Goal: Task Accomplishment & Management: Complete application form

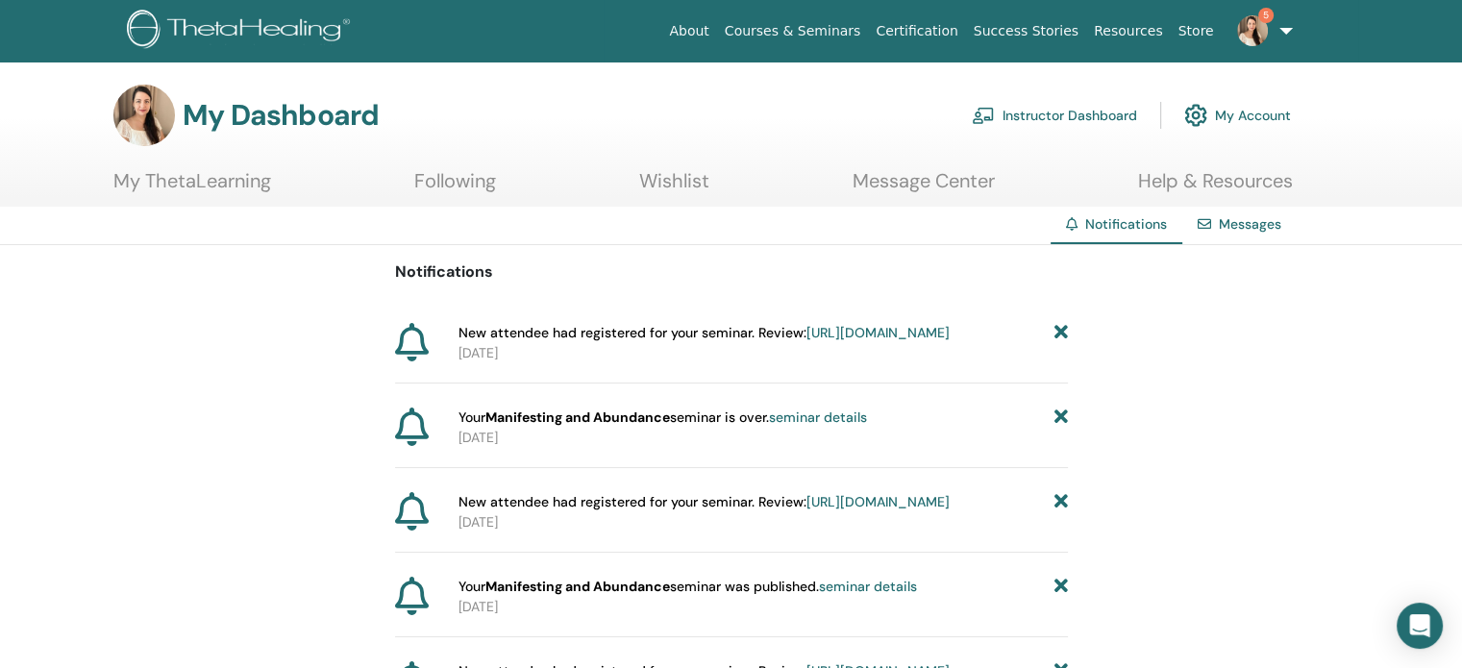
click at [1076, 111] on link "Instructor Dashboard" at bounding box center [1054, 115] width 165 height 42
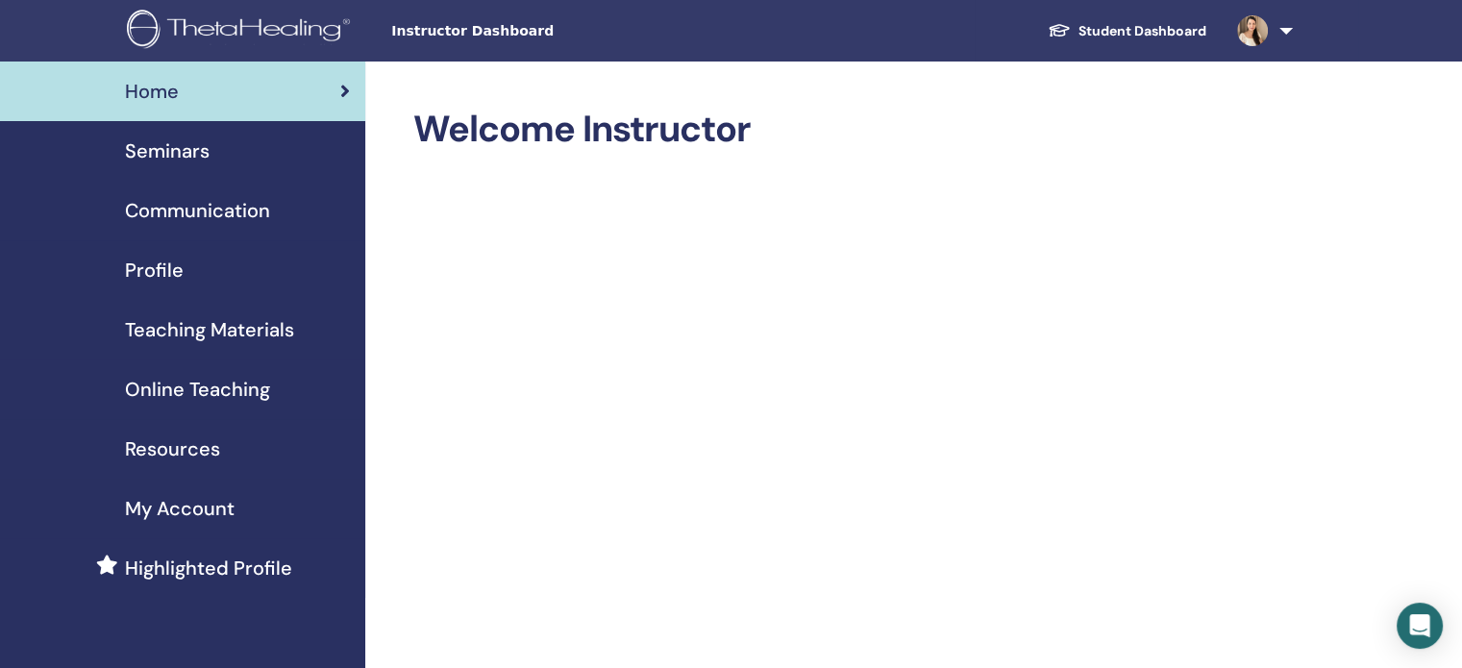
click at [187, 144] on span "Seminars" at bounding box center [167, 150] width 85 height 29
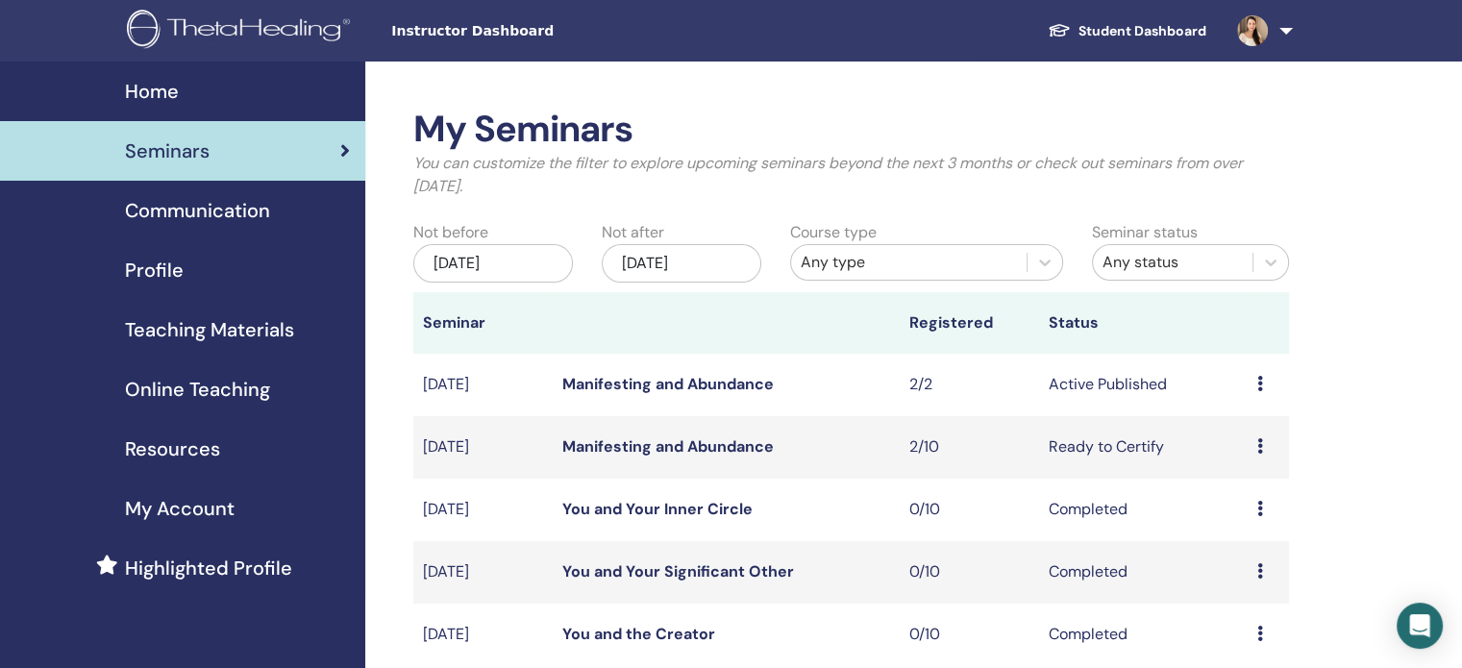
click at [1264, 390] on div "Preview Edit Attendees Cancel" at bounding box center [1268, 384] width 22 height 23
click at [1248, 472] on link "Attendees" at bounding box center [1250, 464] width 73 height 20
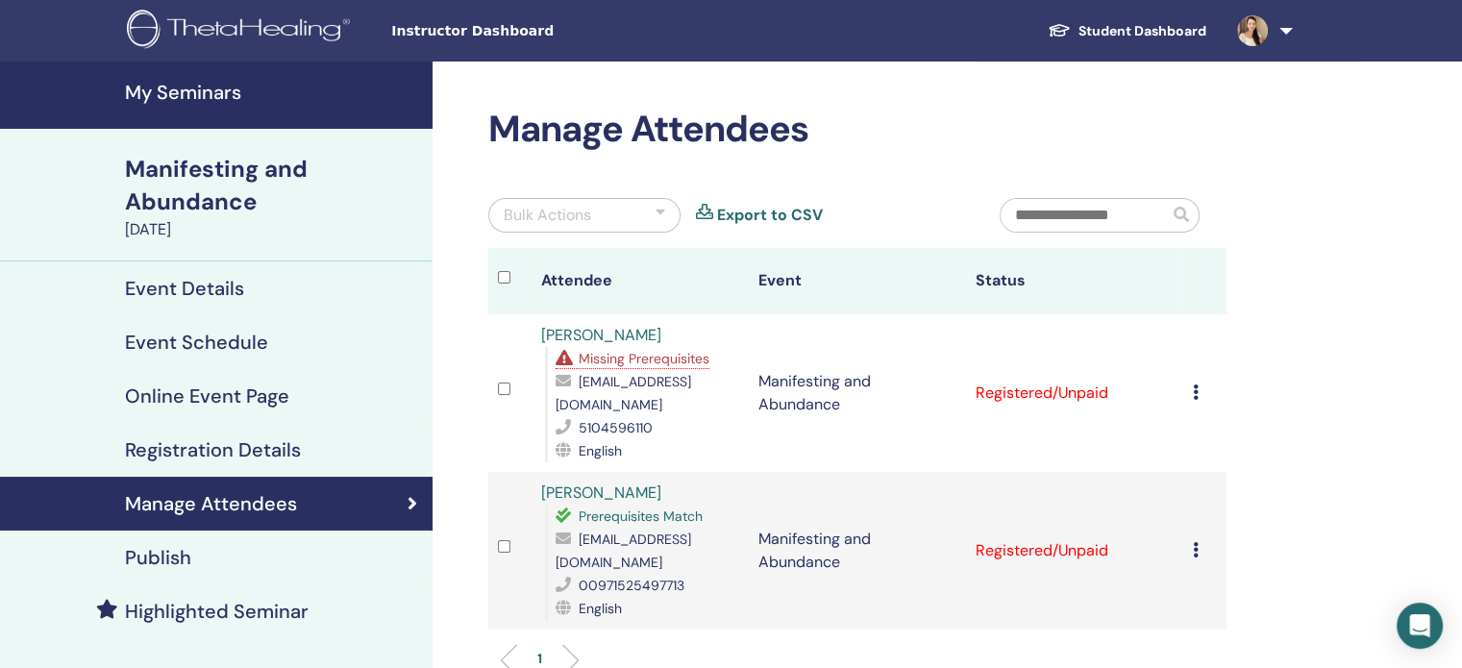
click at [1202, 385] on div "Cancel Registration Do not auto-certify Mark as Paid Mark as Unpaid Mark as Abs…" at bounding box center [1205, 393] width 24 height 23
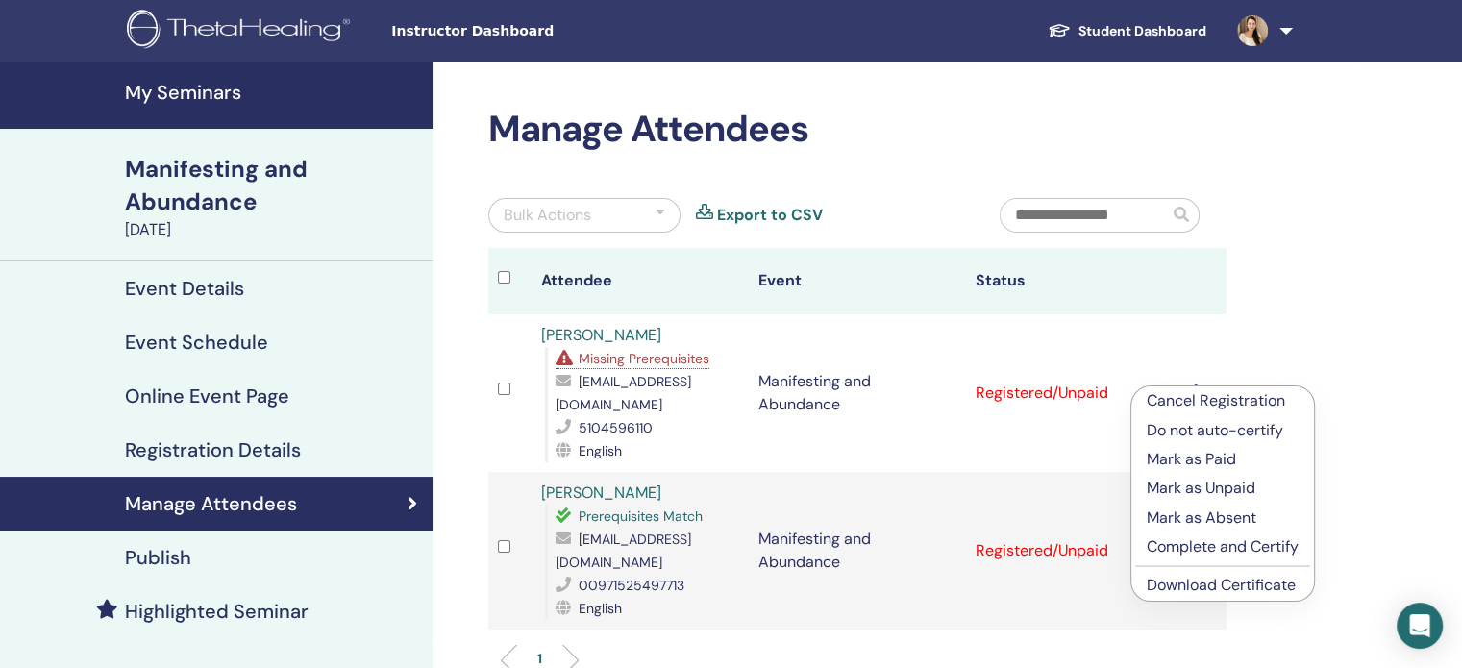
click at [1200, 466] on p "Mark as Paid" at bounding box center [1223, 459] width 152 height 23
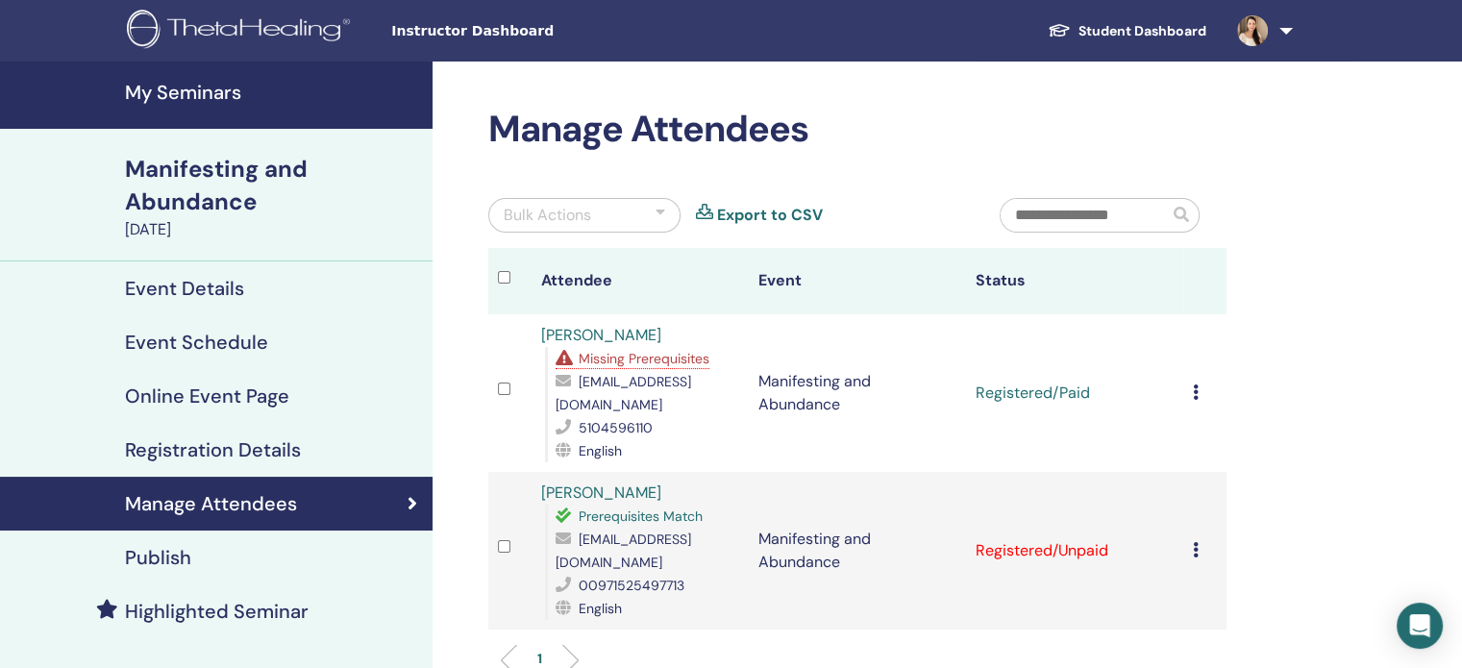
click at [1198, 542] on icon at bounding box center [1196, 549] width 6 height 15
click at [1189, 610] on p "Mark as Paid" at bounding box center [1218, 599] width 152 height 23
click at [1196, 384] on icon at bounding box center [1196, 391] width 6 height 15
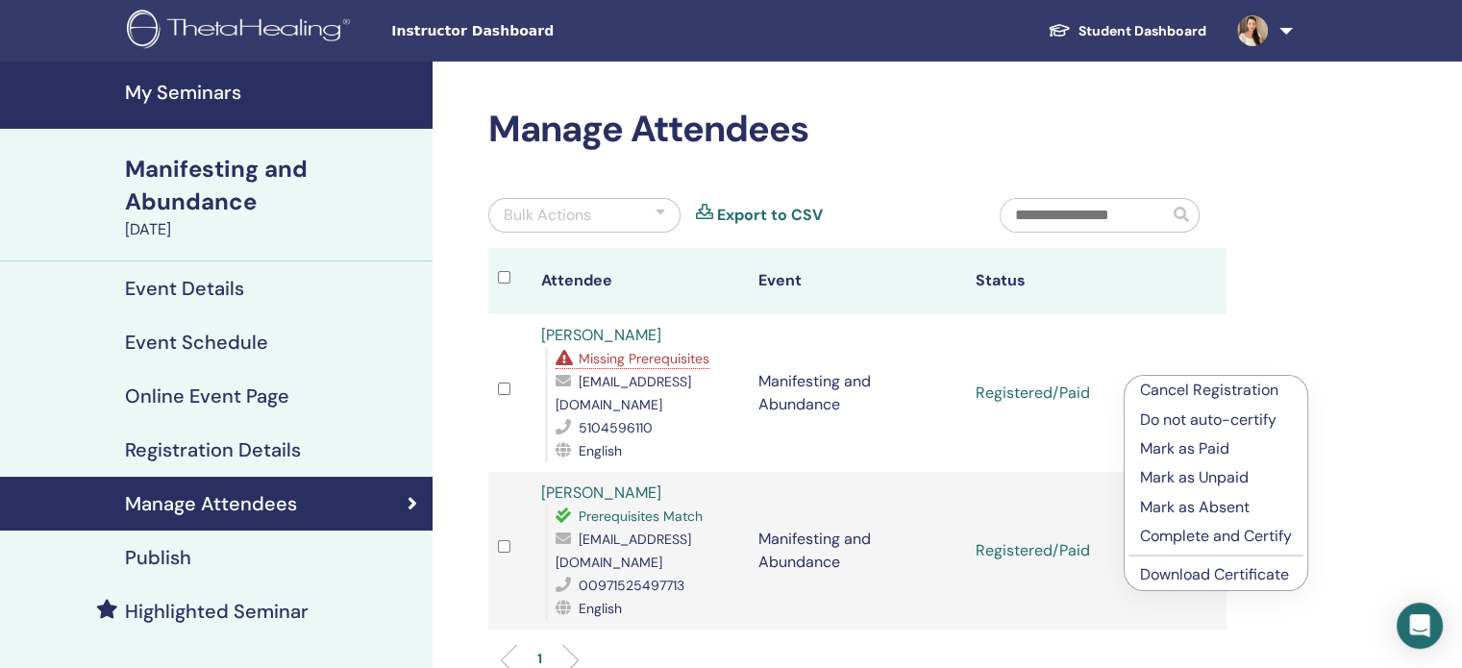
click at [1208, 538] on p "Complete and Certify" at bounding box center [1216, 536] width 152 height 23
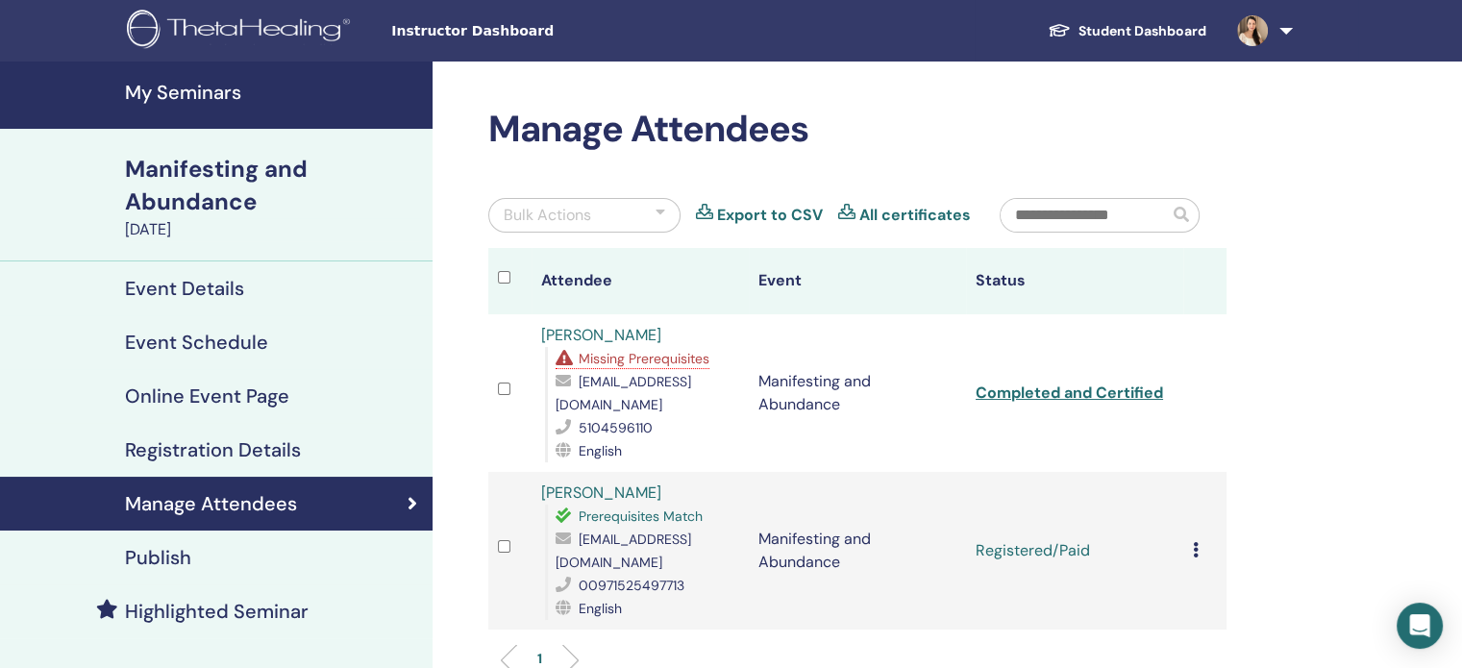
click at [1196, 542] on icon at bounding box center [1196, 549] width 6 height 15
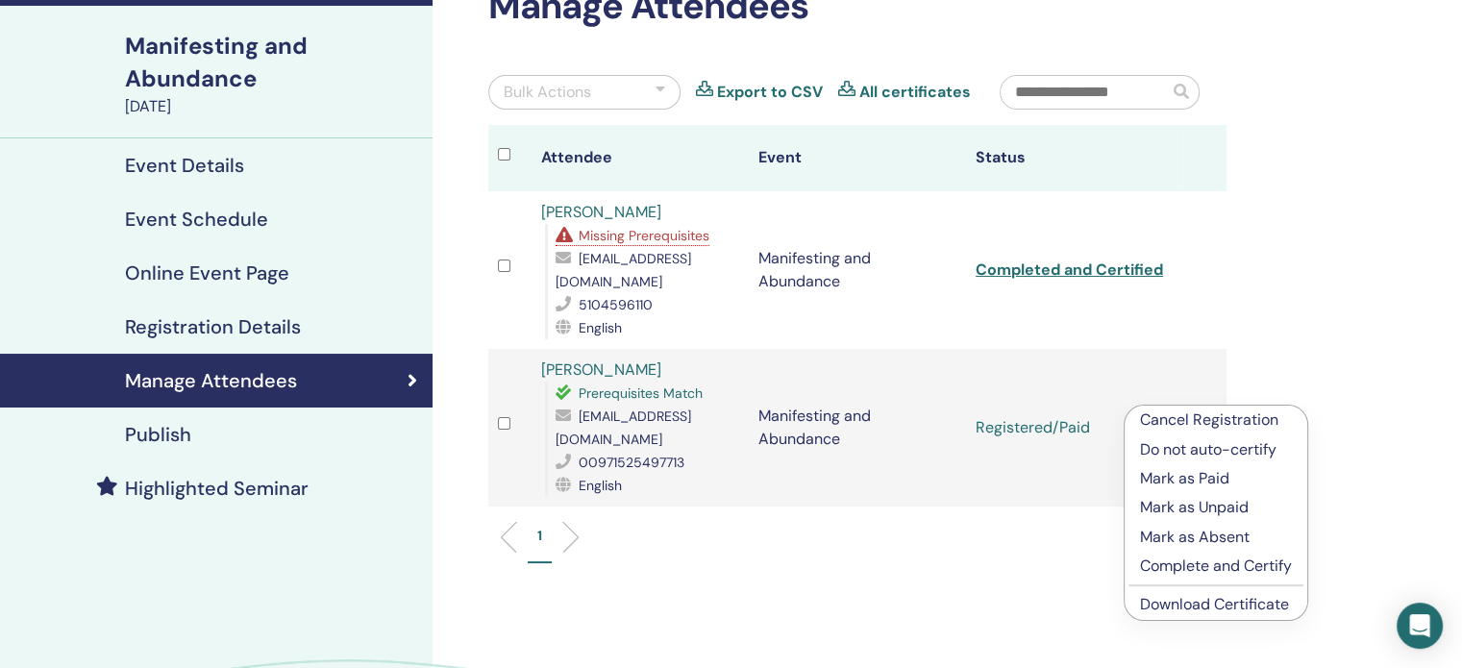
scroll to position [131, 0]
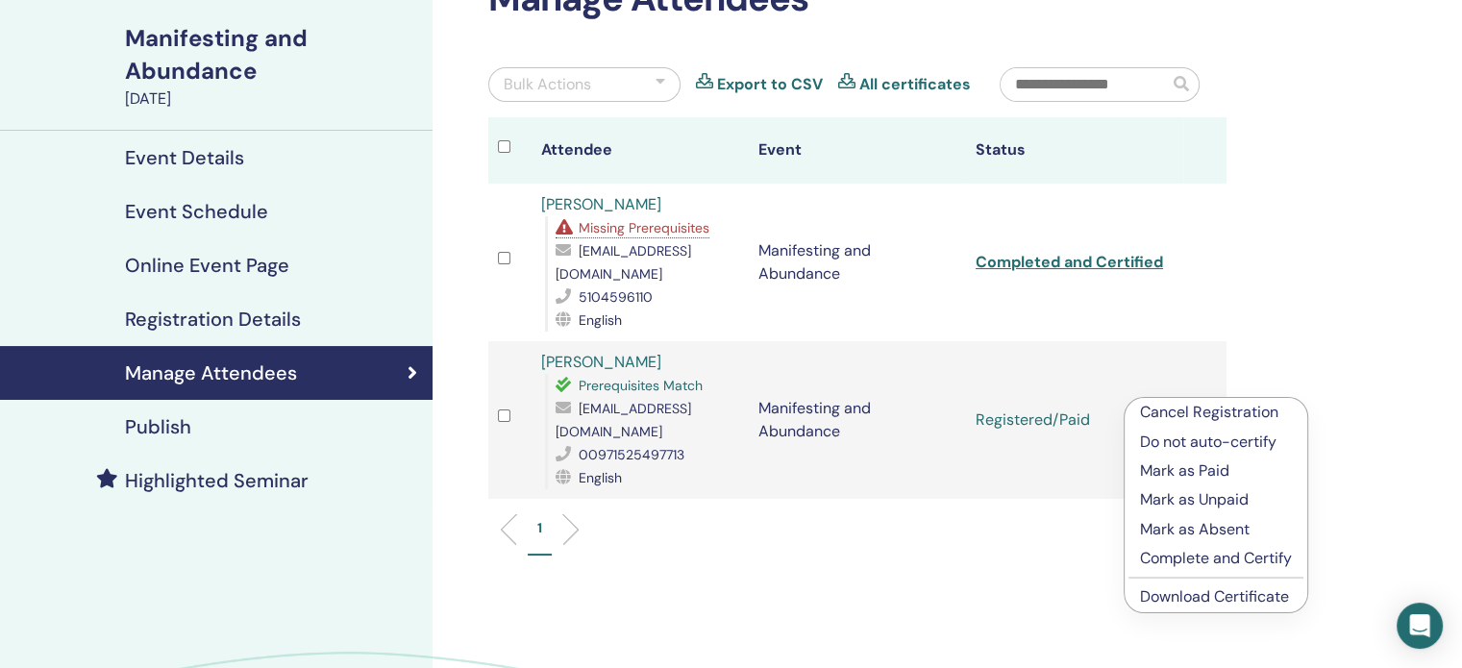
click at [1230, 557] on p "Complete and Certify" at bounding box center [1216, 558] width 152 height 23
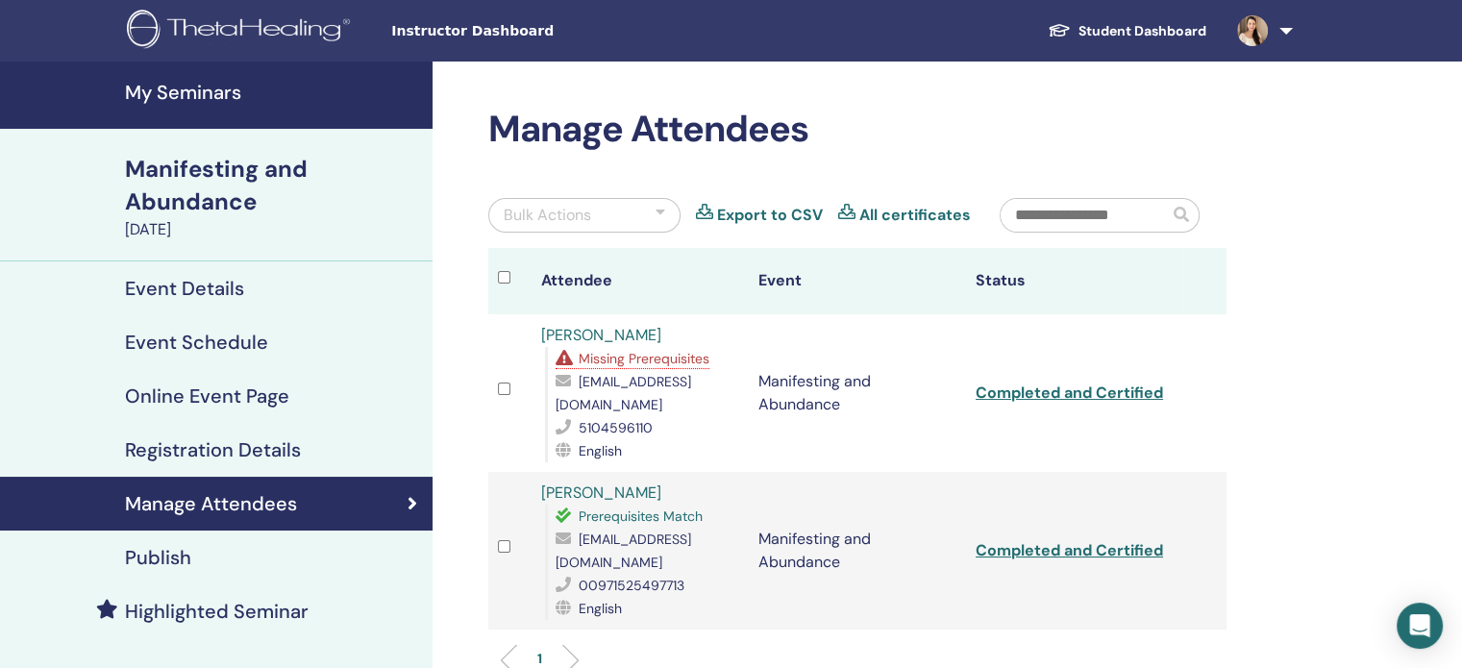
click at [202, 91] on h4 "My Seminars" at bounding box center [273, 92] width 296 height 23
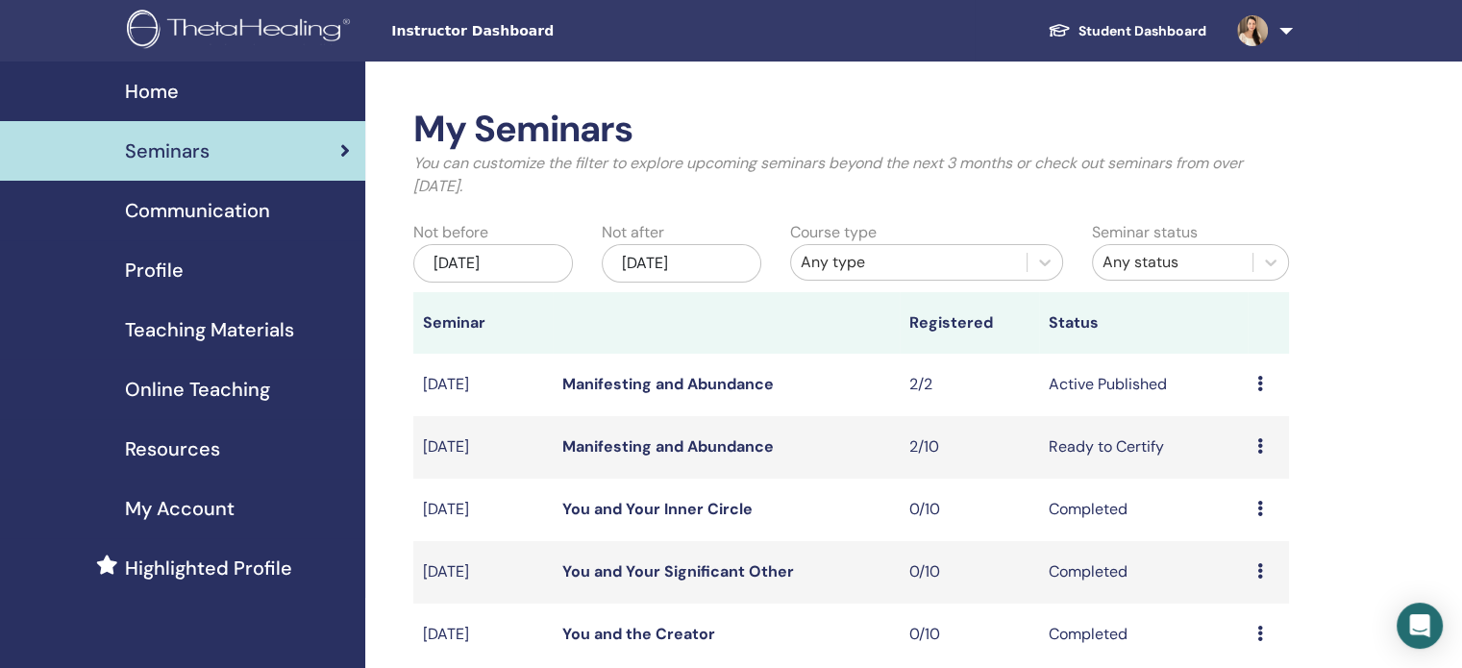
click at [1260, 445] on icon at bounding box center [1260, 445] width 6 height 15
click at [1135, 442] on td "Ready to Certify" at bounding box center [1143, 447] width 209 height 62
click at [775, 445] on td "Manifesting and Abundance" at bounding box center [726, 447] width 347 height 62
click at [1110, 385] on td "Active Published" at bounding box center [1143, 385] width 209 height 62
click at [1255, 387] on td "Preview Edit Attendees Cancel" at bounding box center [1268, 385] width 41 height 62
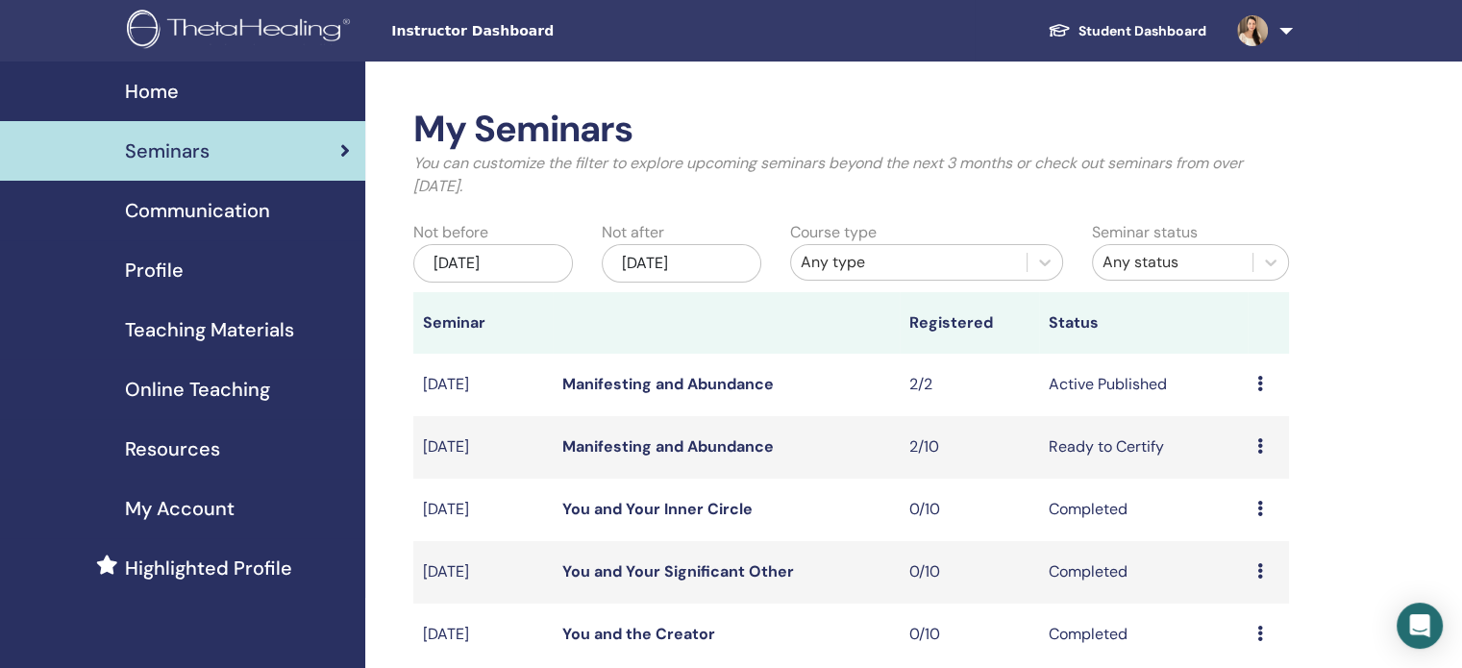
click at [1253, 383] on td "Preview Edit Attendees Cancel" at bounding box center [1268, 385] width 41 height 62
click at [1257, 383] on icon at bounding box center [1260, 383] width 6 height 15
click at [1239, 404] on link "Preview" at bounding box center [1234, 398] width 55 height 20
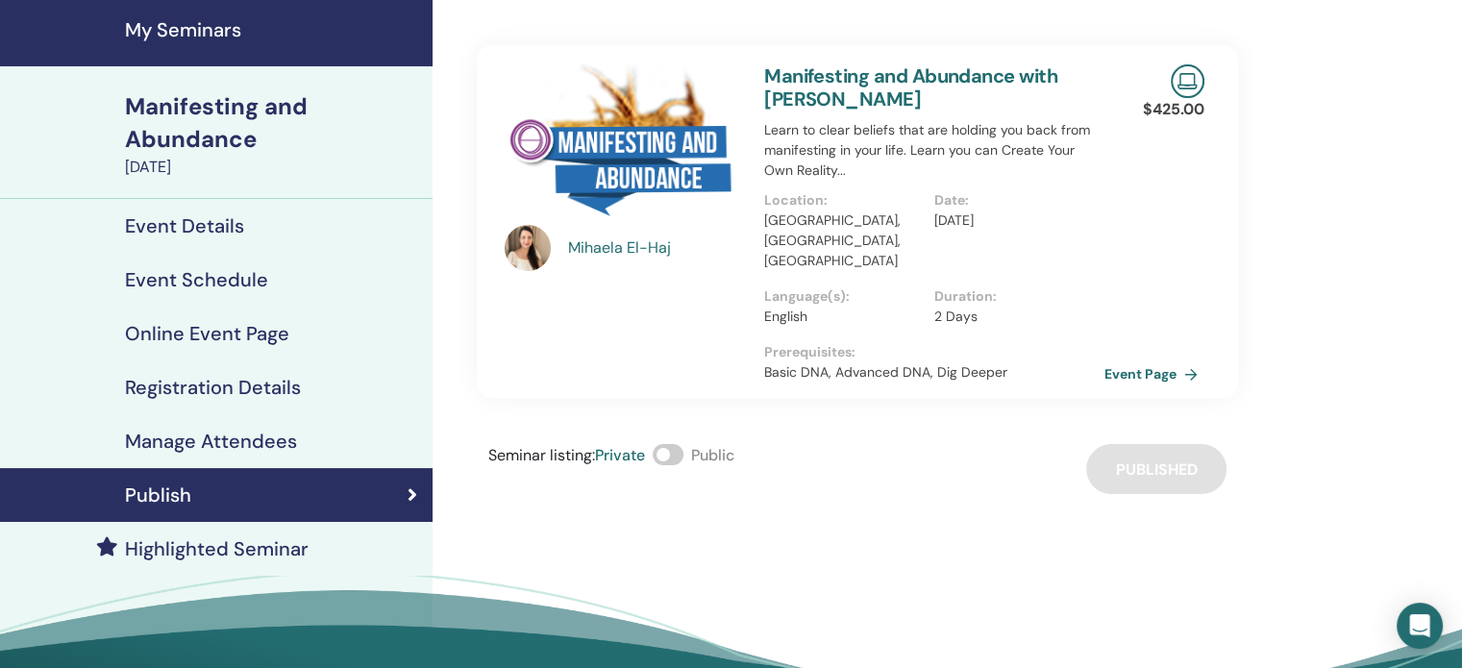
scroll to position [54, 0]
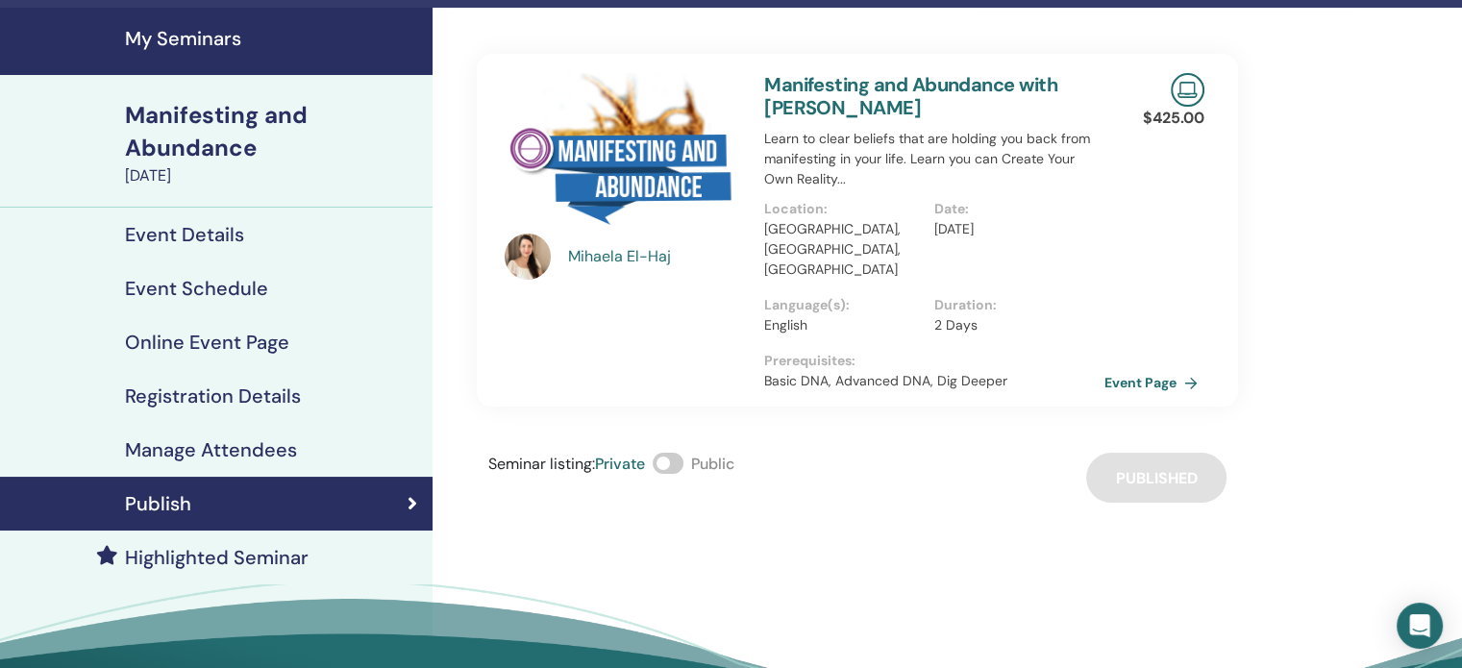
click at [258, 450] on h4 "Manage Attendees" at bounding box center [211, 449] width 172 height 23
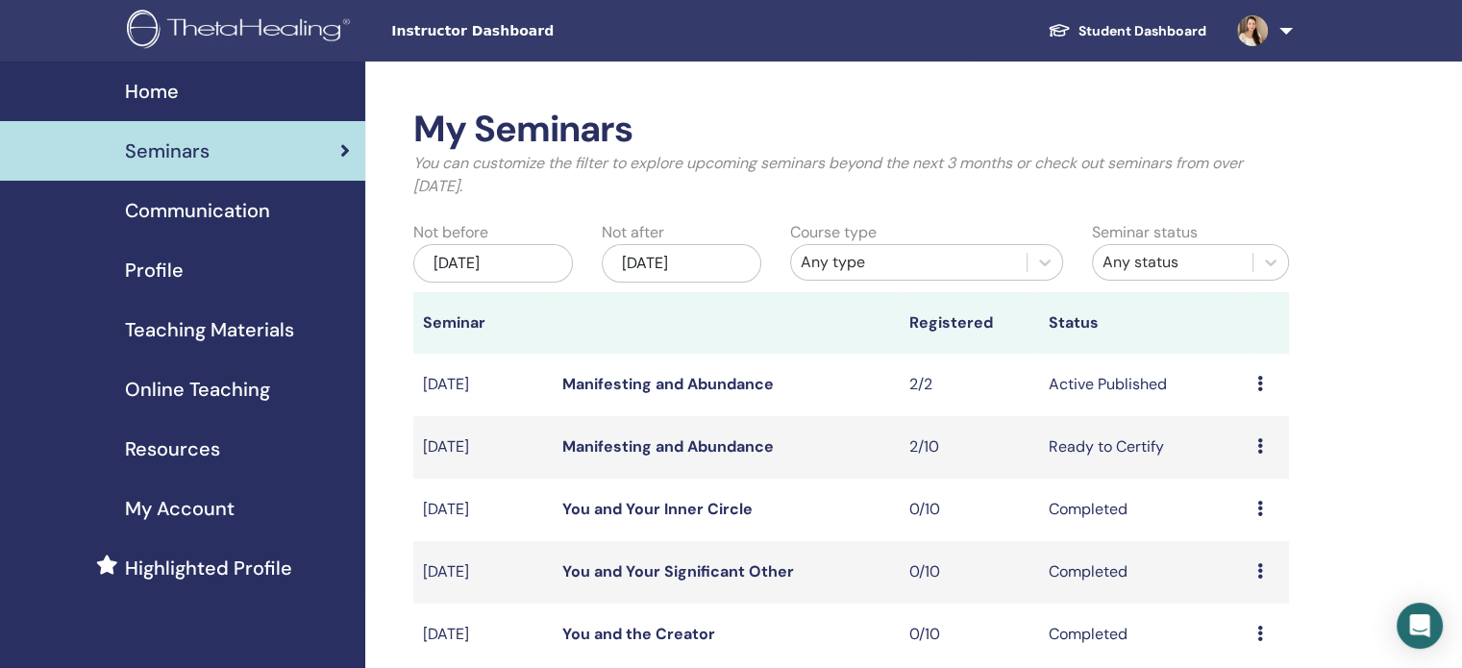
click at [1254, 445] on td "Preview Edit Attendees Cancel" at bounding box center [1268, 447] width 41 height 62
click at [1261, 448] on icon at bounding box center [1260, 445] width 6 height 15
click at [1254, 468] on link "Preview" at bounding box center [1238, 463] width 55 height 20
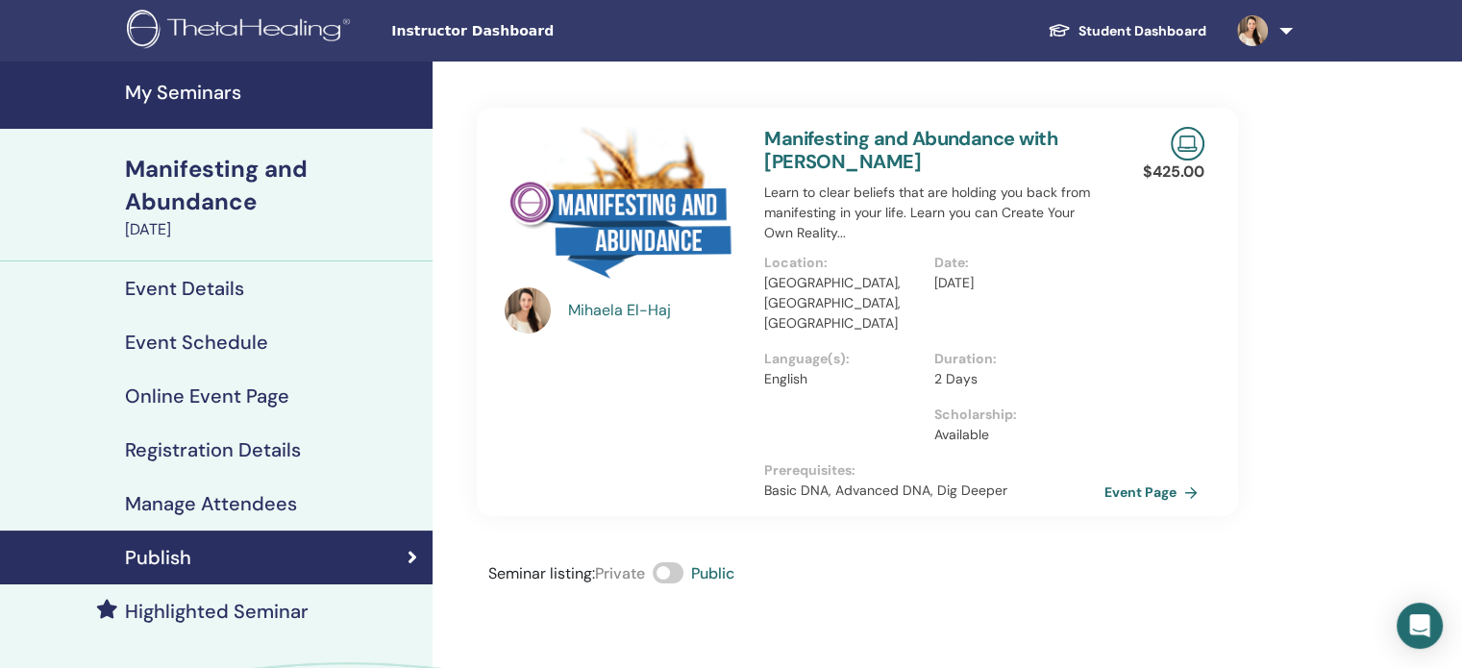
click at [265, 506] on h4 "Manage Attendees" at bounding box center [211, 503] width 172 height 23
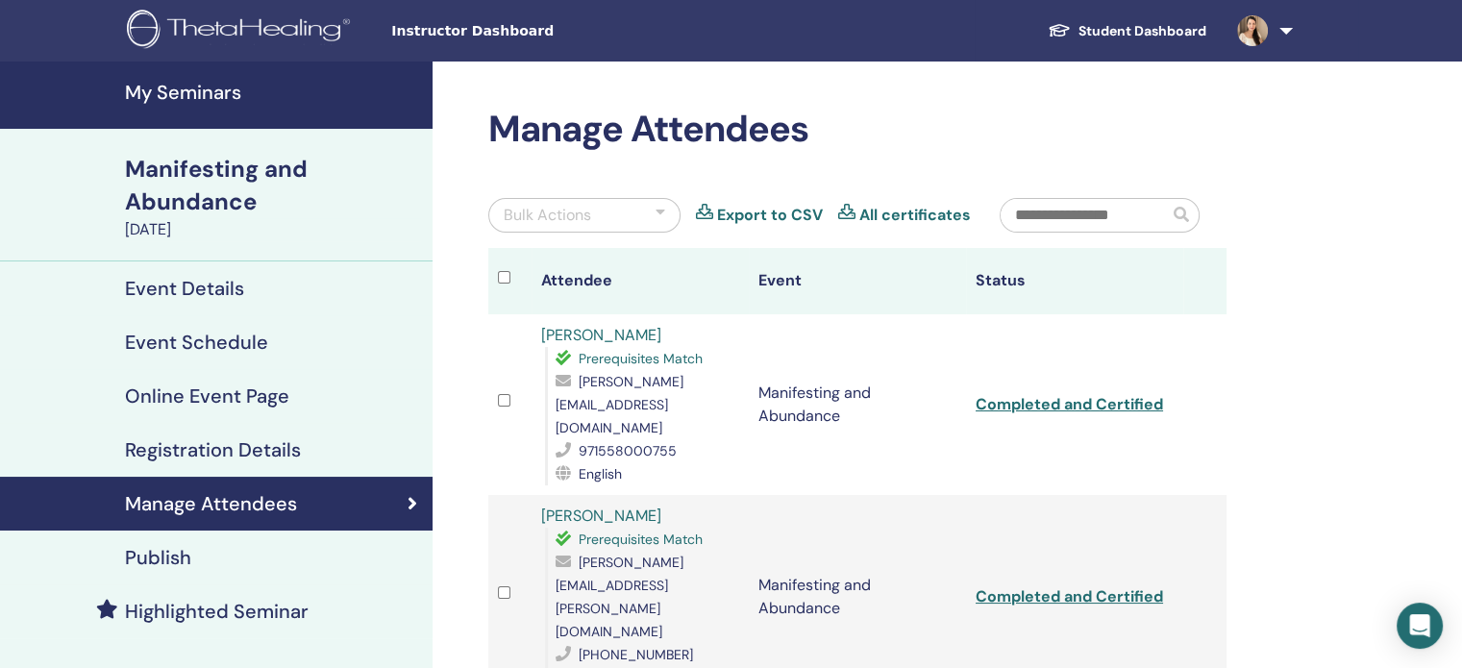
click at [193, 184] on div "Manifesting and Abundance" at bounding box center [273, 185] width 296 height 65
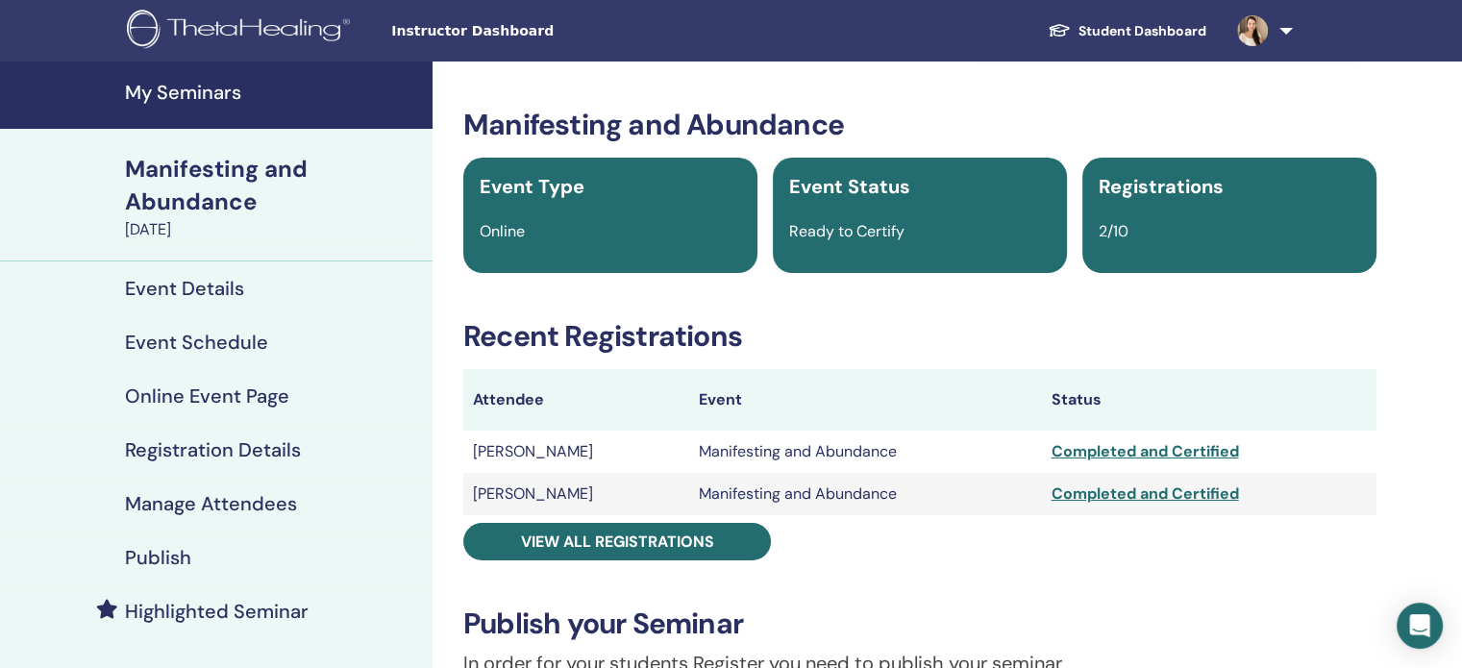
click at [192, 92] on h4 "My Seminars" at bounding box center [273, 92] width 296 height 23
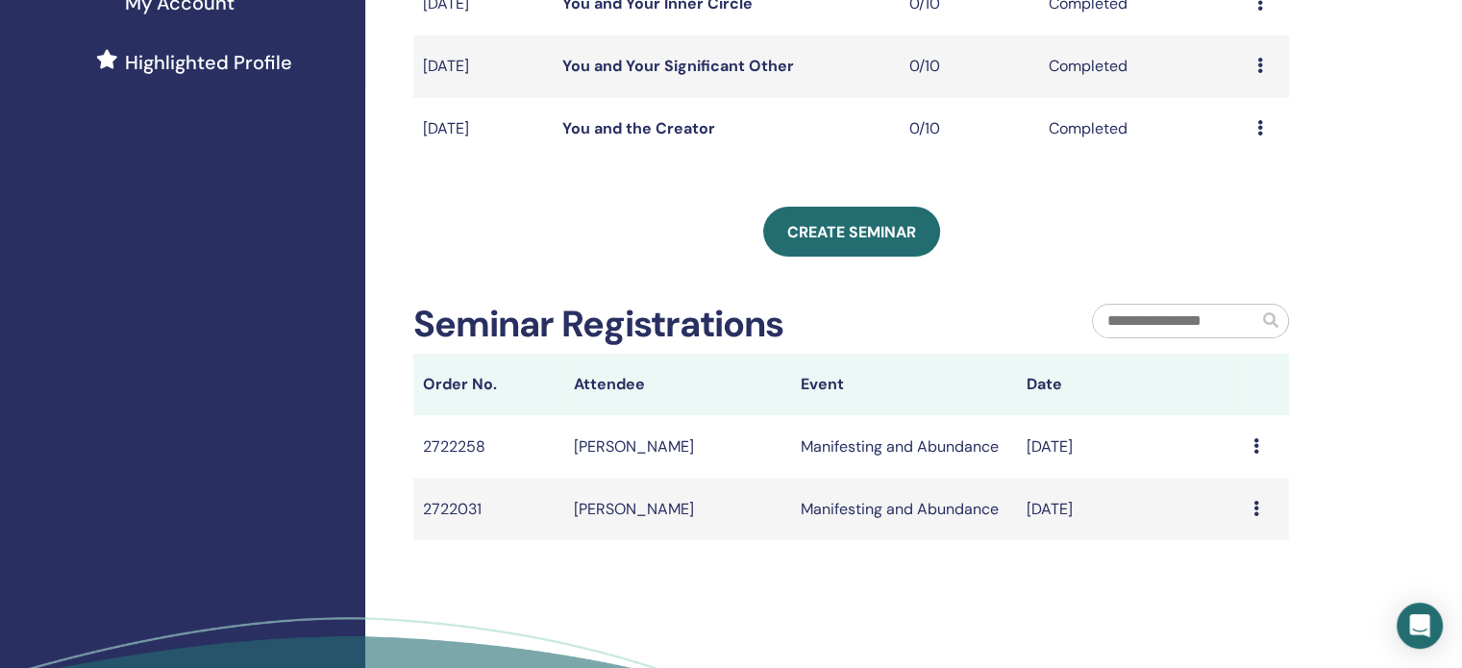
scroll to position [506, 0]
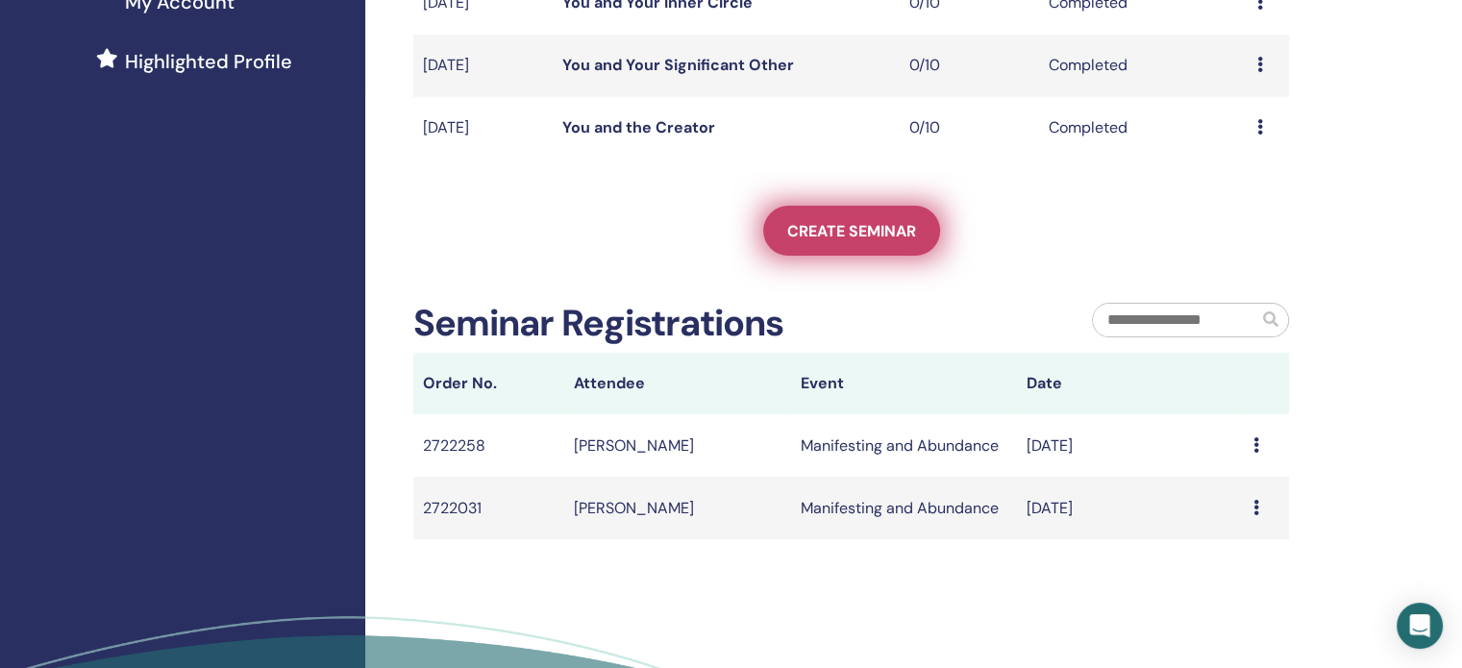
click at [846, 227] on span "Create seminar" at bounding box center [851, 231] width 129 height 20
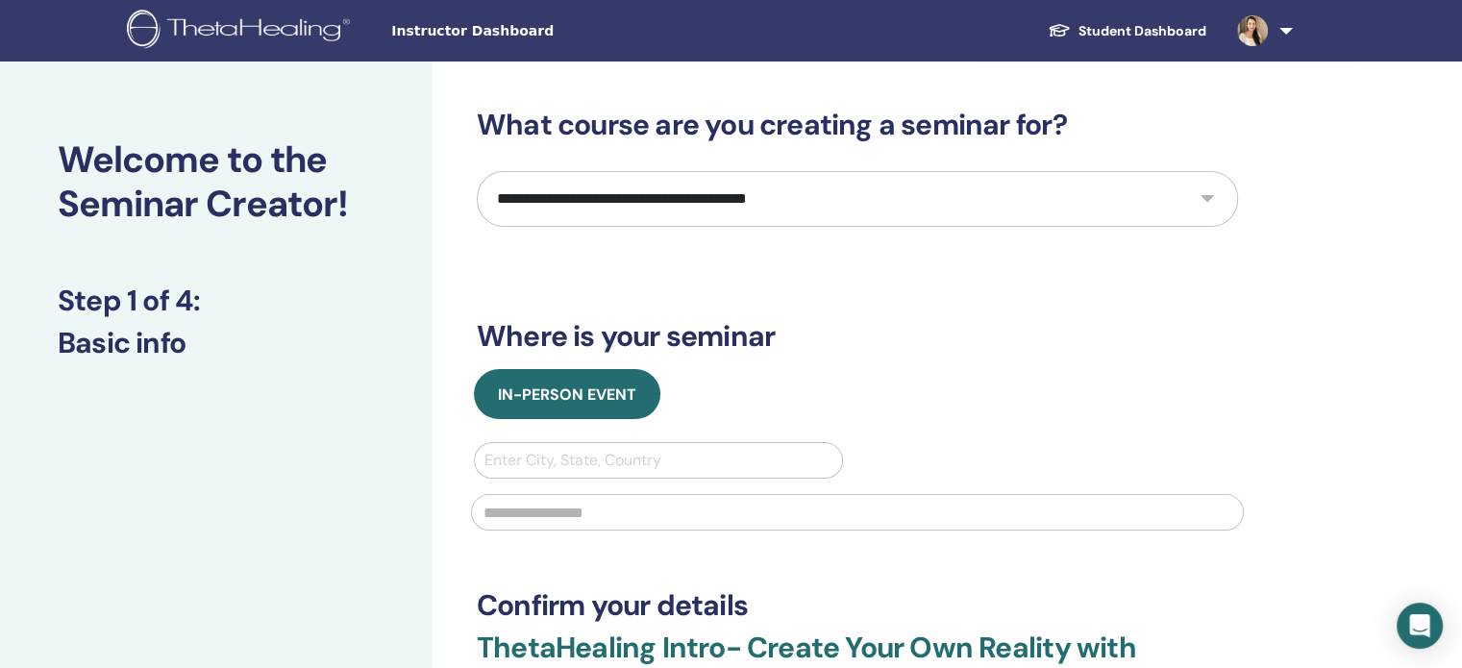
click at [1207, 190] on select "**********" at bounding box center [857, 199] width 761 height 56
select select "*"
click at [477, 171] on select "**********" at bounding box center [857, 199] width 761 height 56
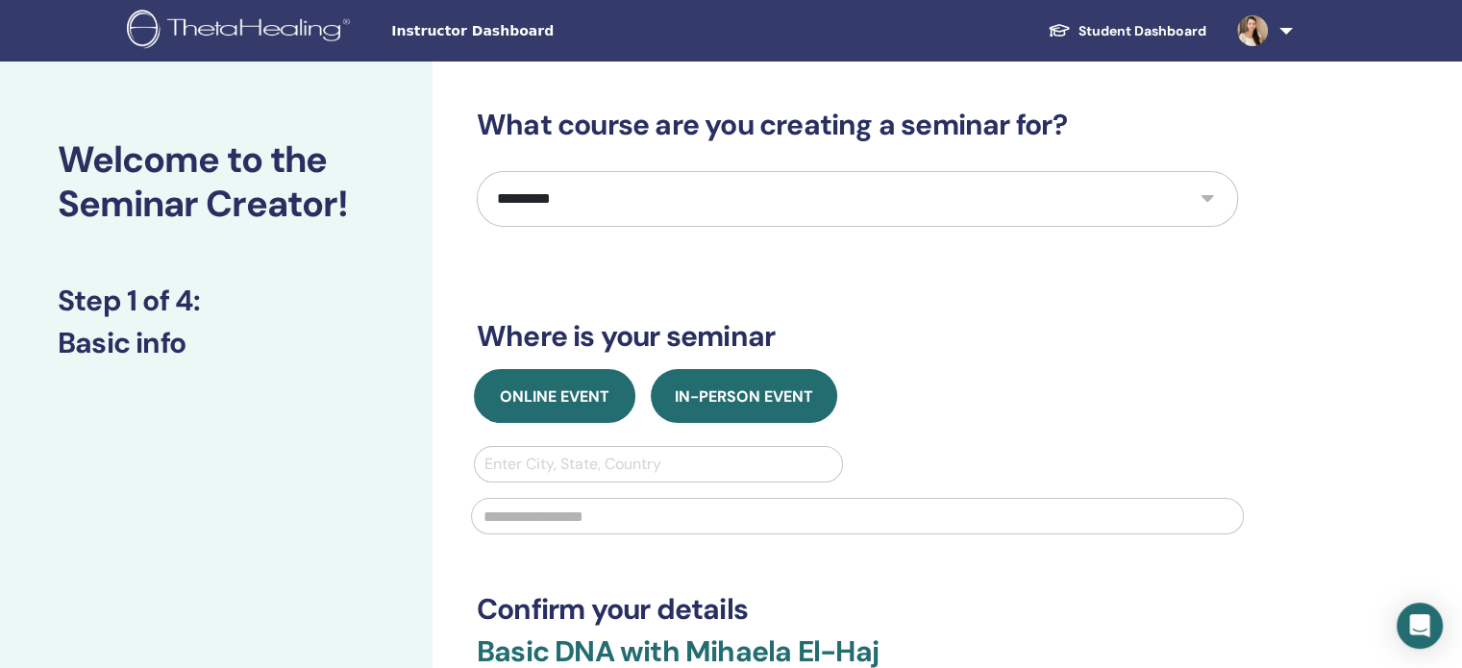
click at [596, 383] on button "Online Event" at bounding box center [554, 396] width 161 height 54
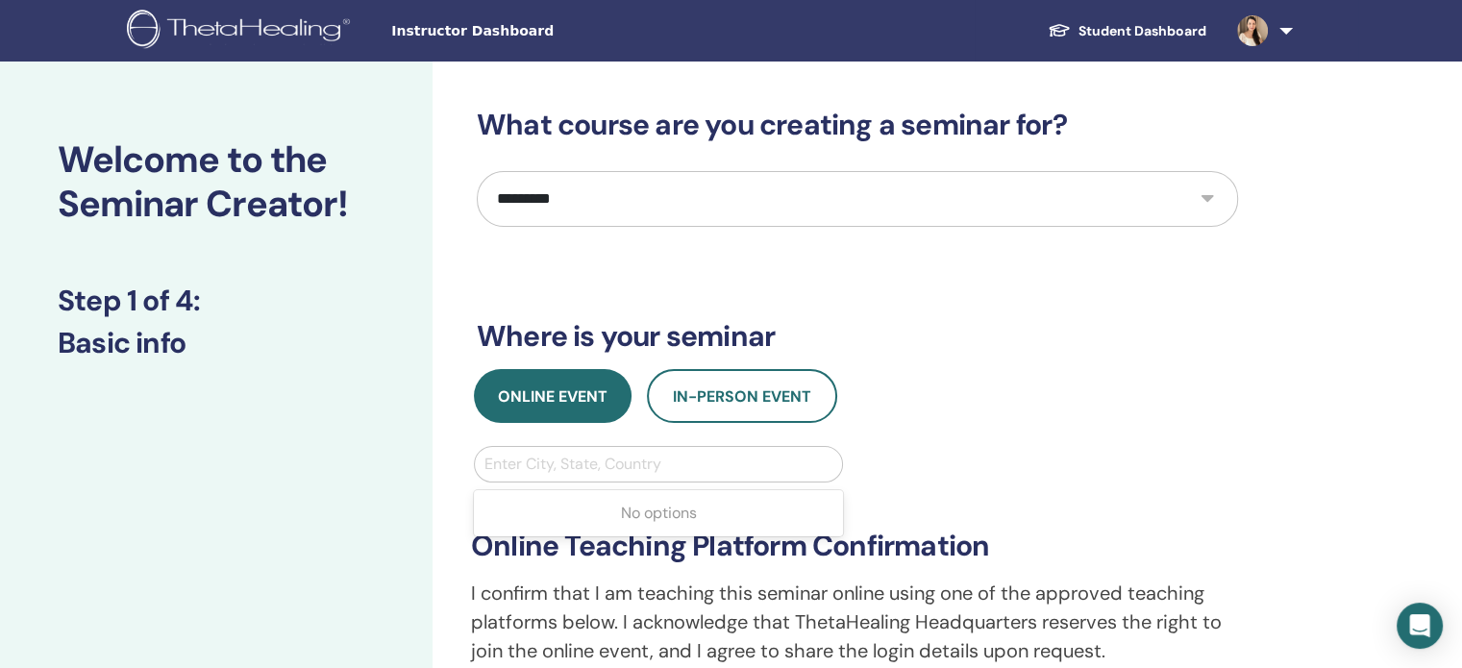
click at [605, 474] on div at bounding box center [658, 464] width 348 height 27
type input "**********"
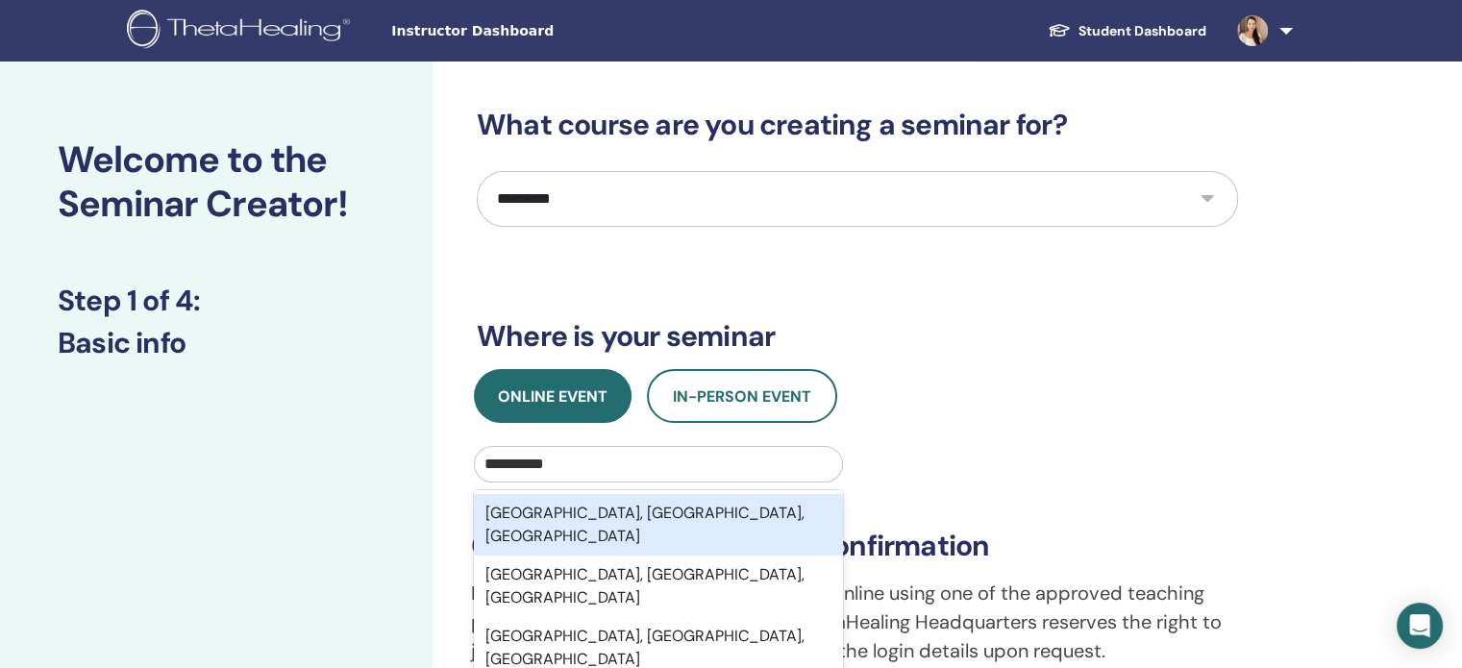
click at [612, 506] on div "Clearwater, FL, USA" at bounding box center [658, 525] width 369 height 62
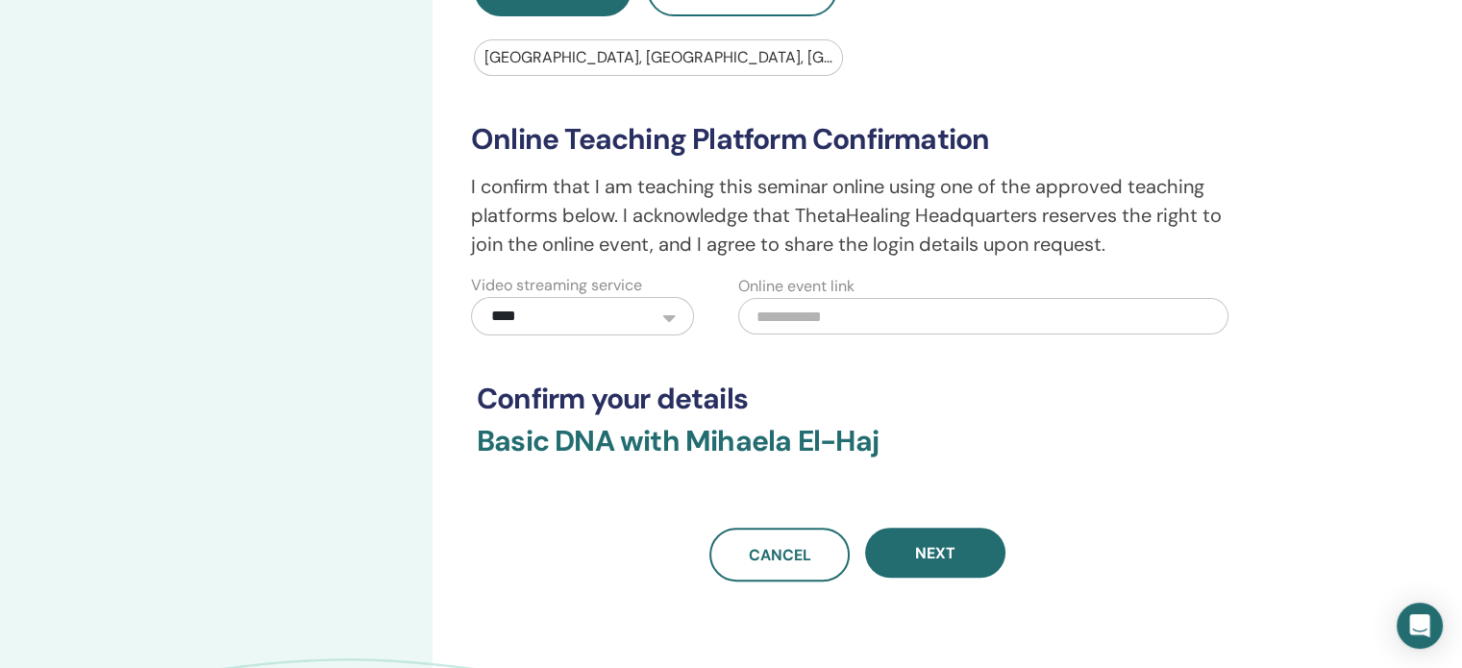
scroll to position [409, 0]
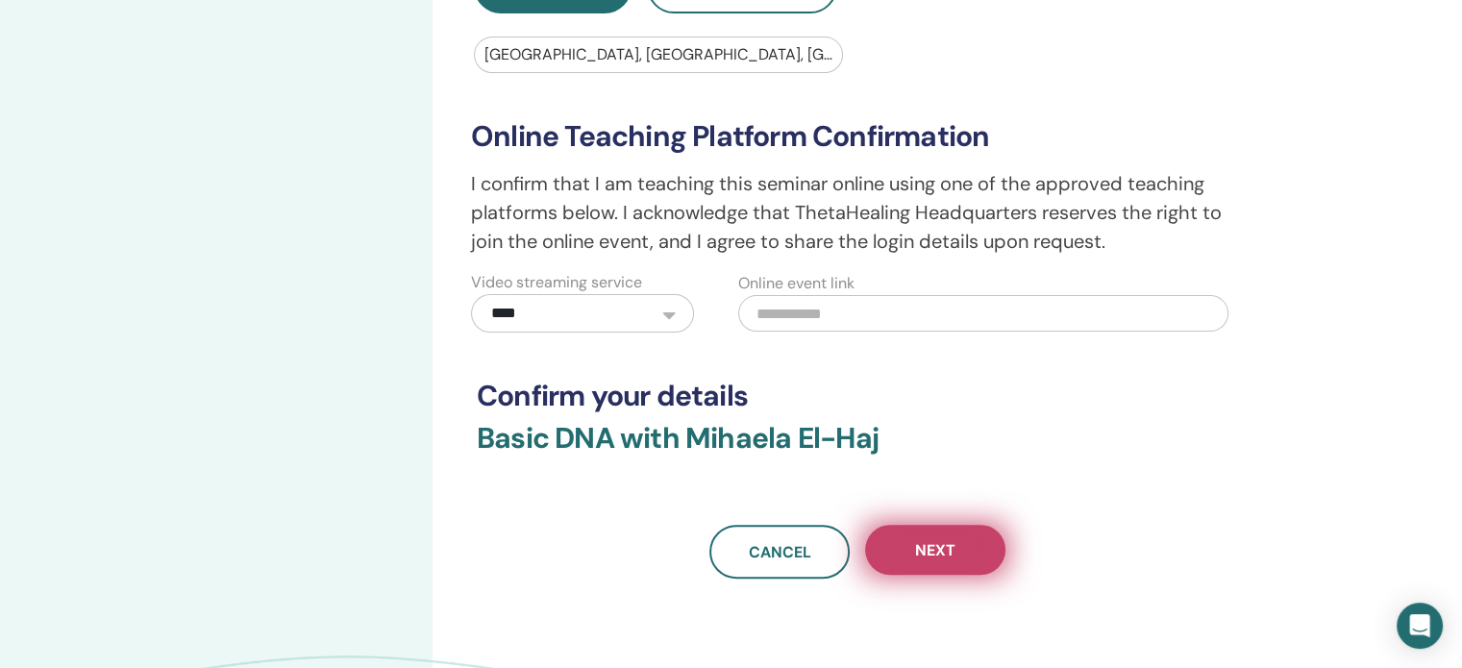
click at [954, 537] on button "Next" at bounding box center [935, 550] width 140 height 50
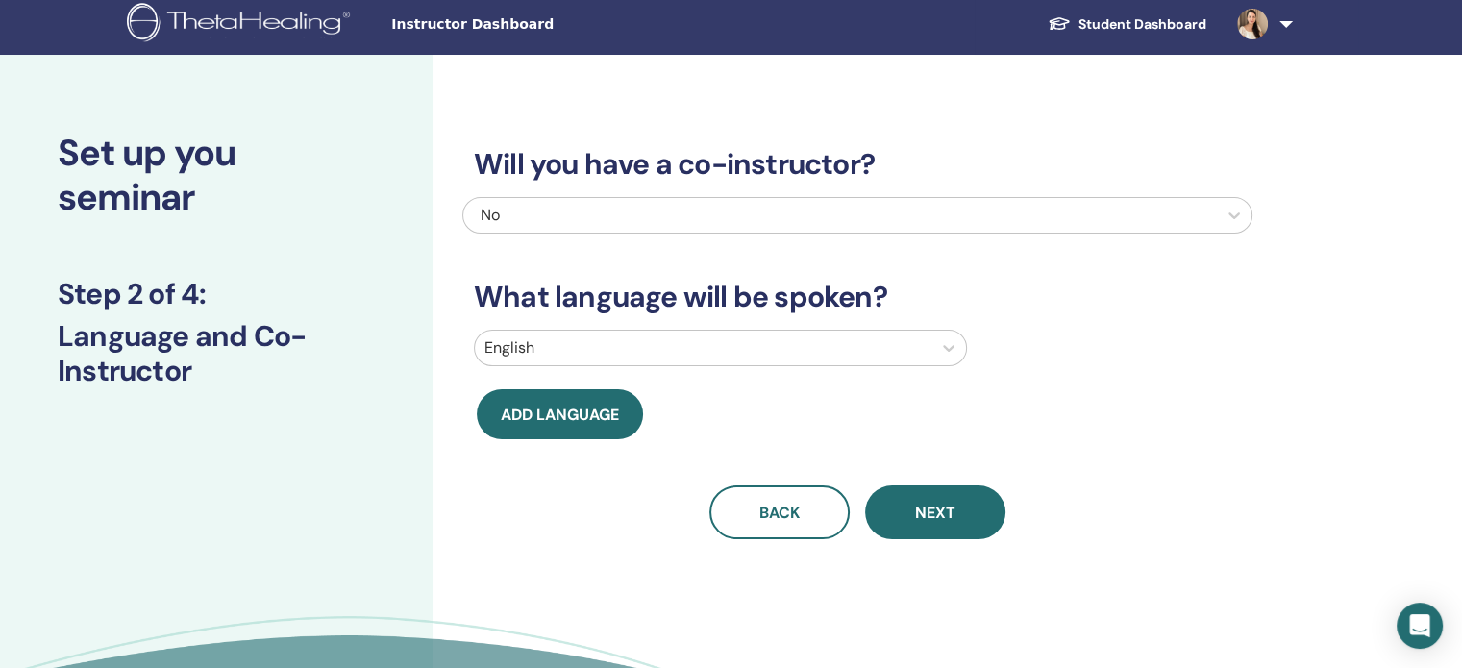
scroll to position [0, 0]
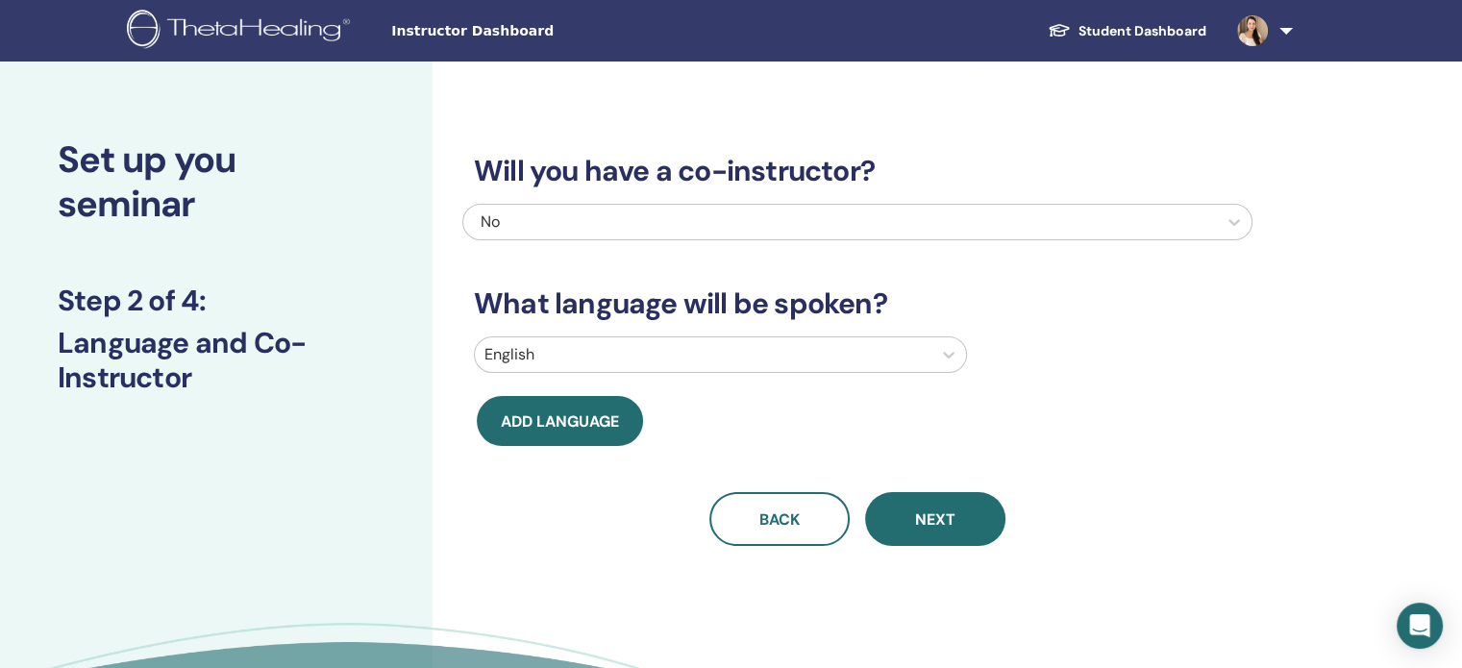
click at [1403, 136] on div "Will you have a co-instructor? No What language will be spoken? English Add lan…" at bounding box center [919, 438] width 975 height 753
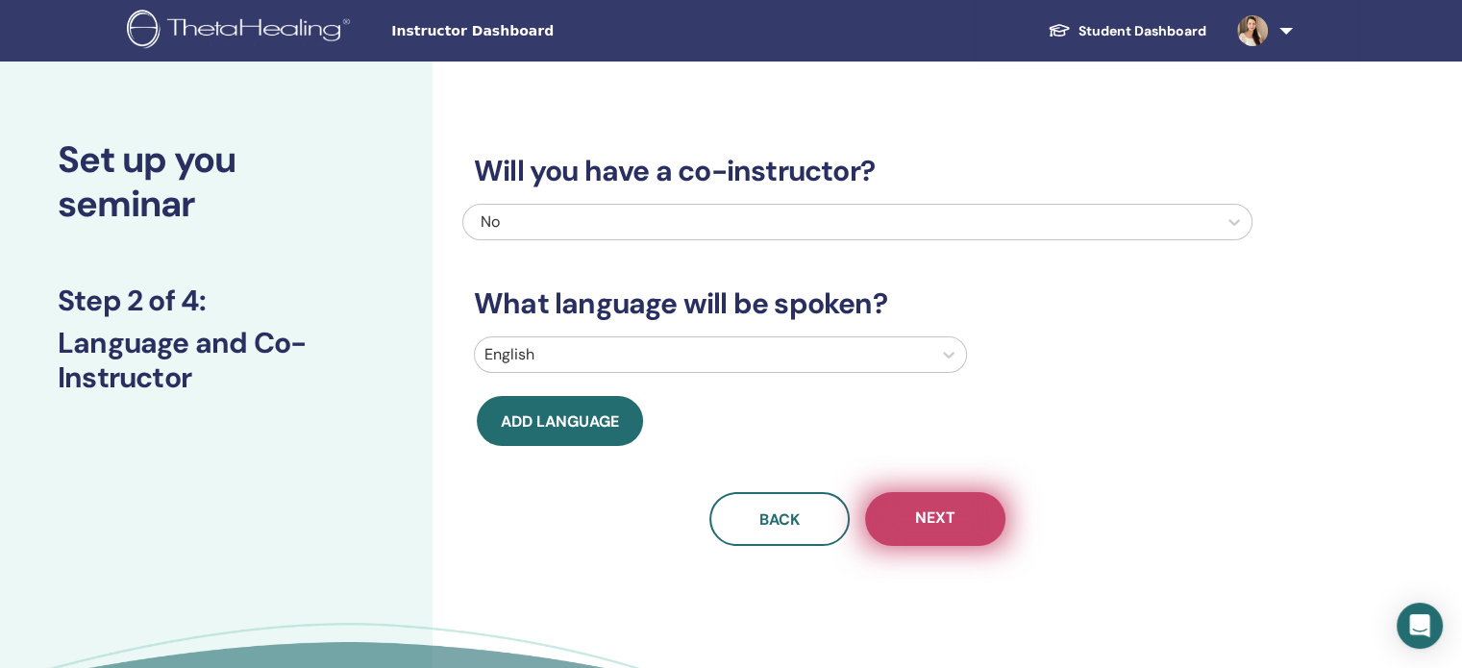
click at [885, 542] on button "Next" at bounding box center [935, 519] width 140 height 54
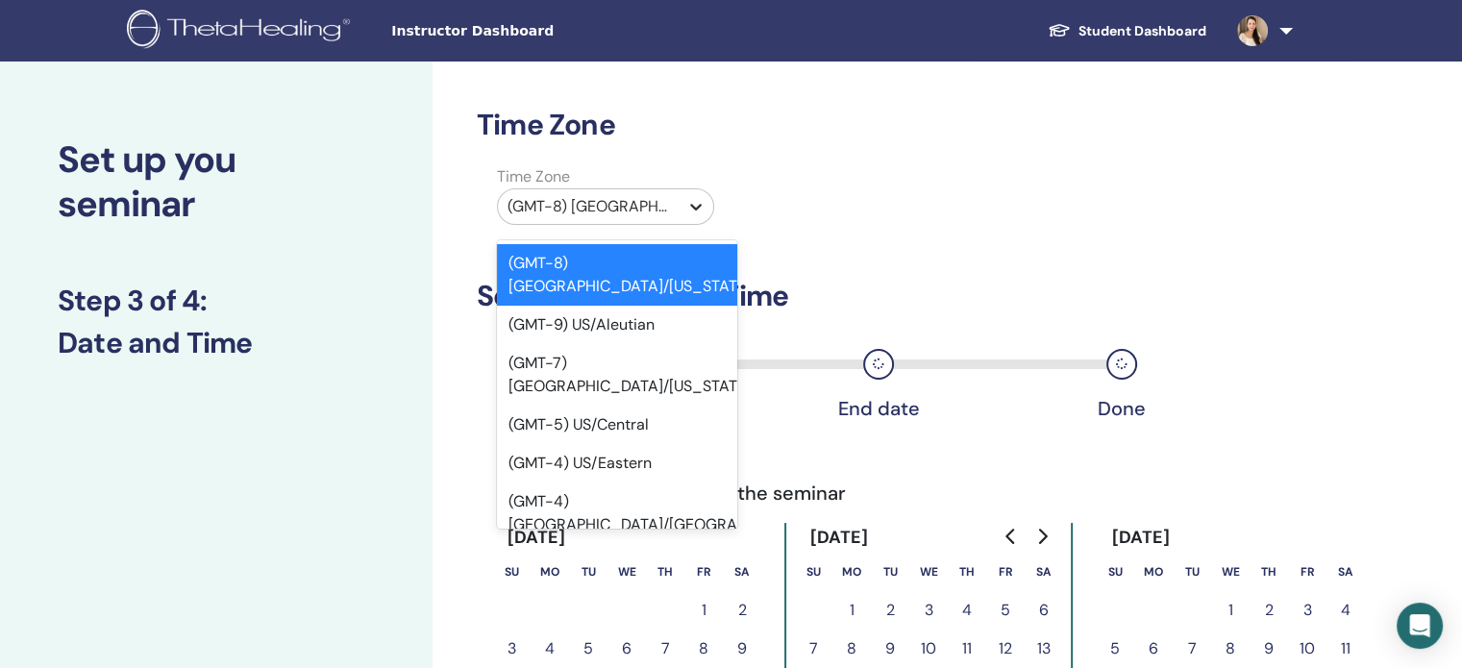
click at [695, 199] on icon at bounding box center [695, 206] width 19 height 19
click at [619, 444] on div "(GMT-4) US/Eastern" at bounding box center [617, 463] width 240 height 38
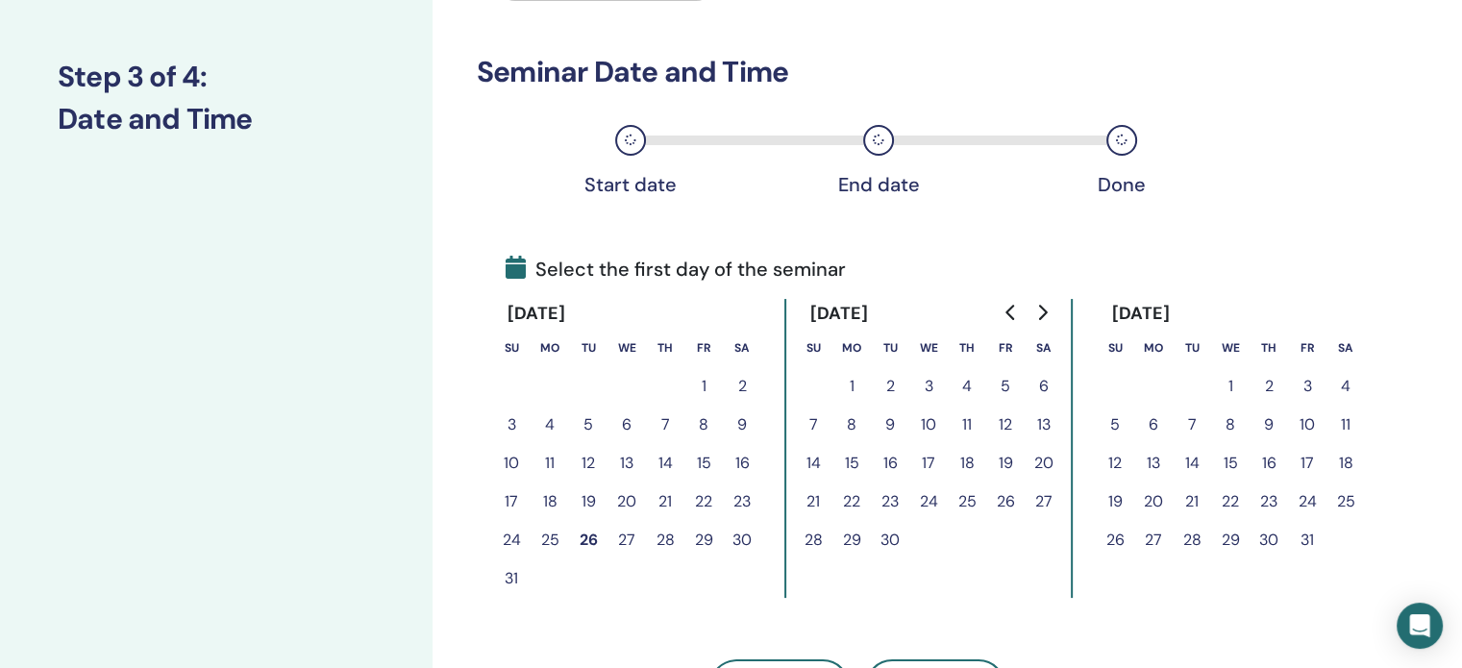
scroll to position [238, 0]
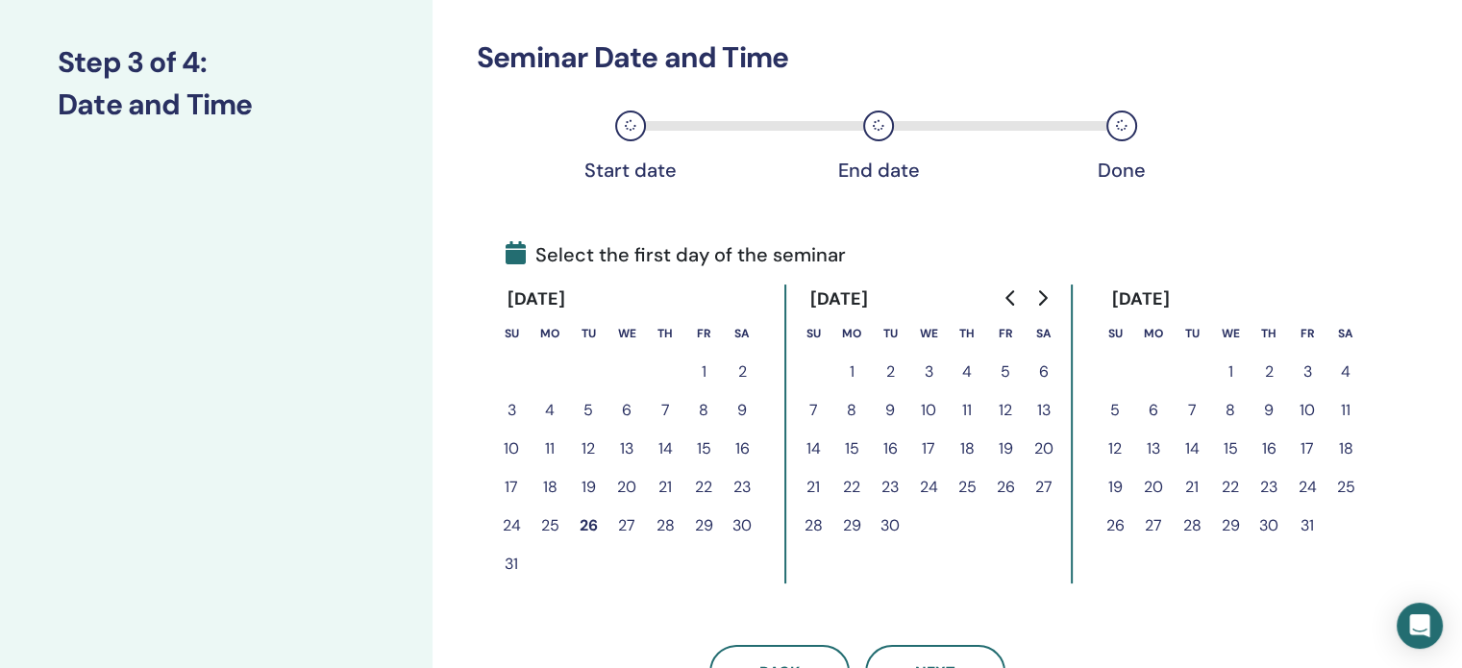
click at [965, 436] on button "18" at bounding box center [967, 449] width 38 height 38
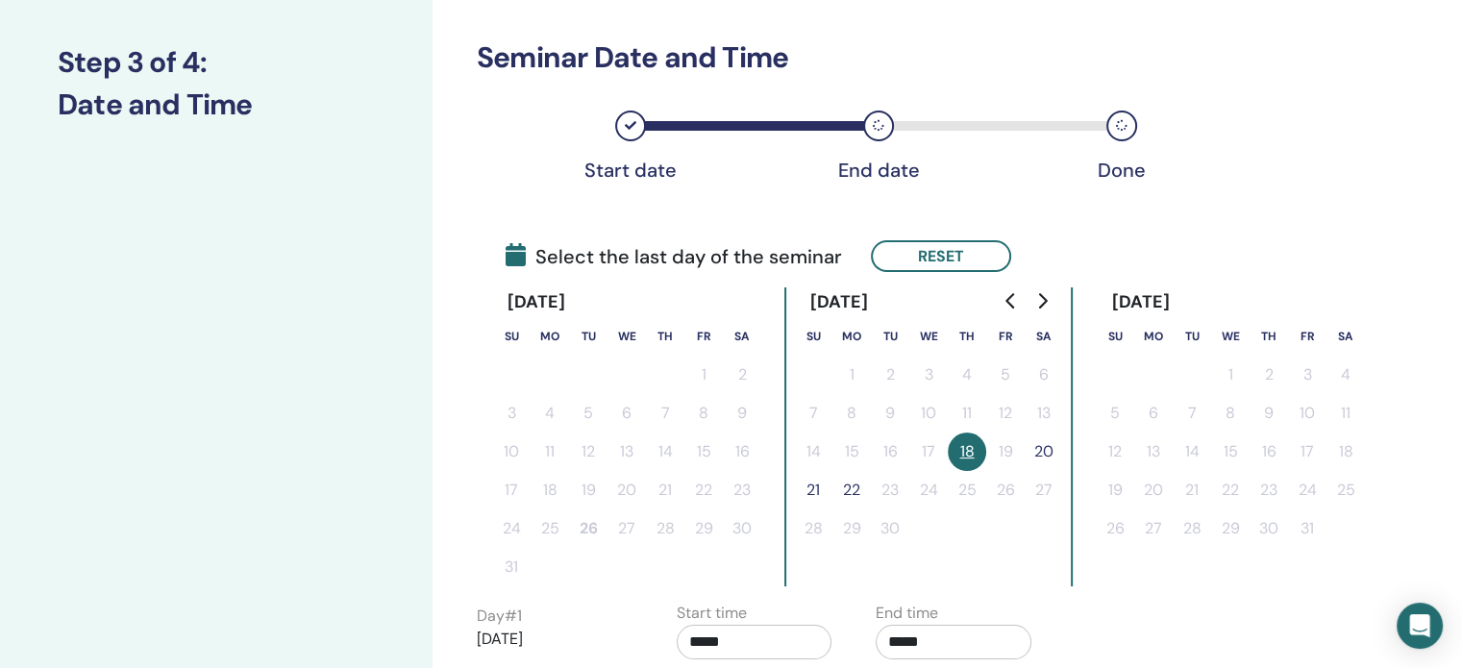
click at [812, 491] on button "21" at bounding box center [813, 490] width 38 height 38
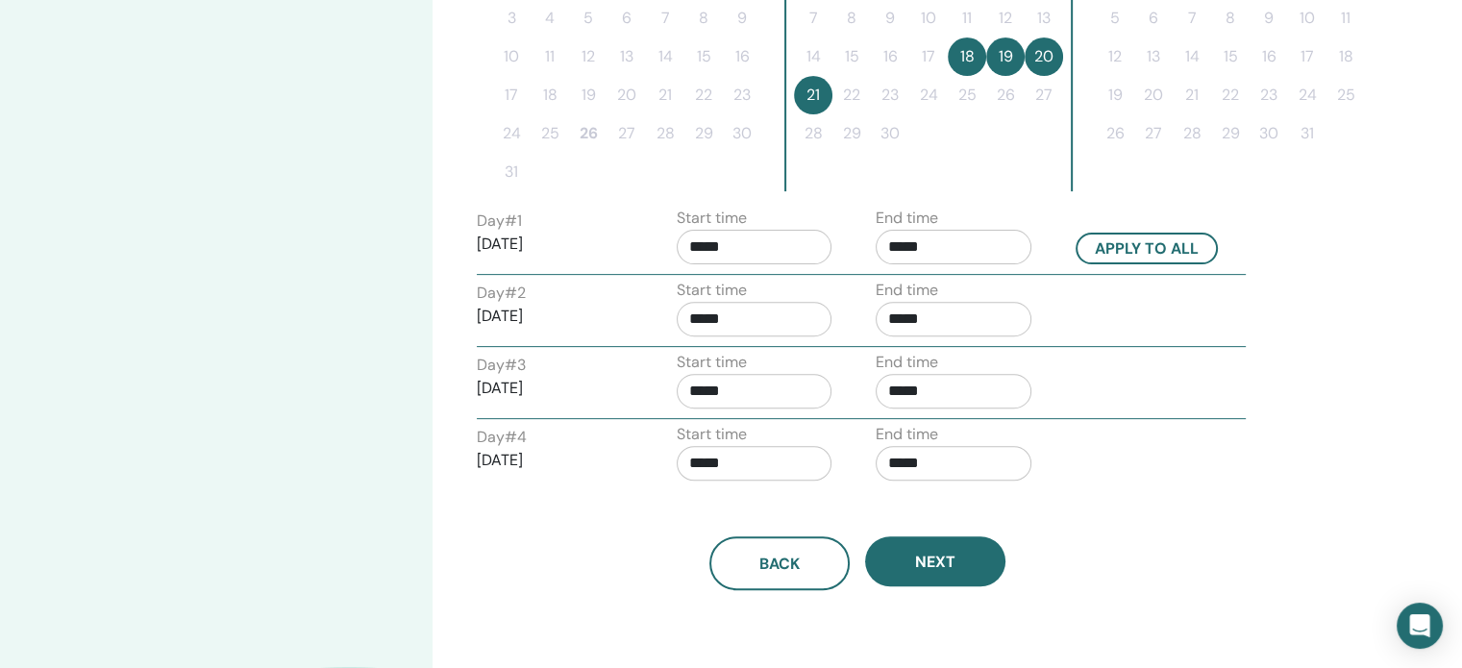
scroll to position [648, 0]
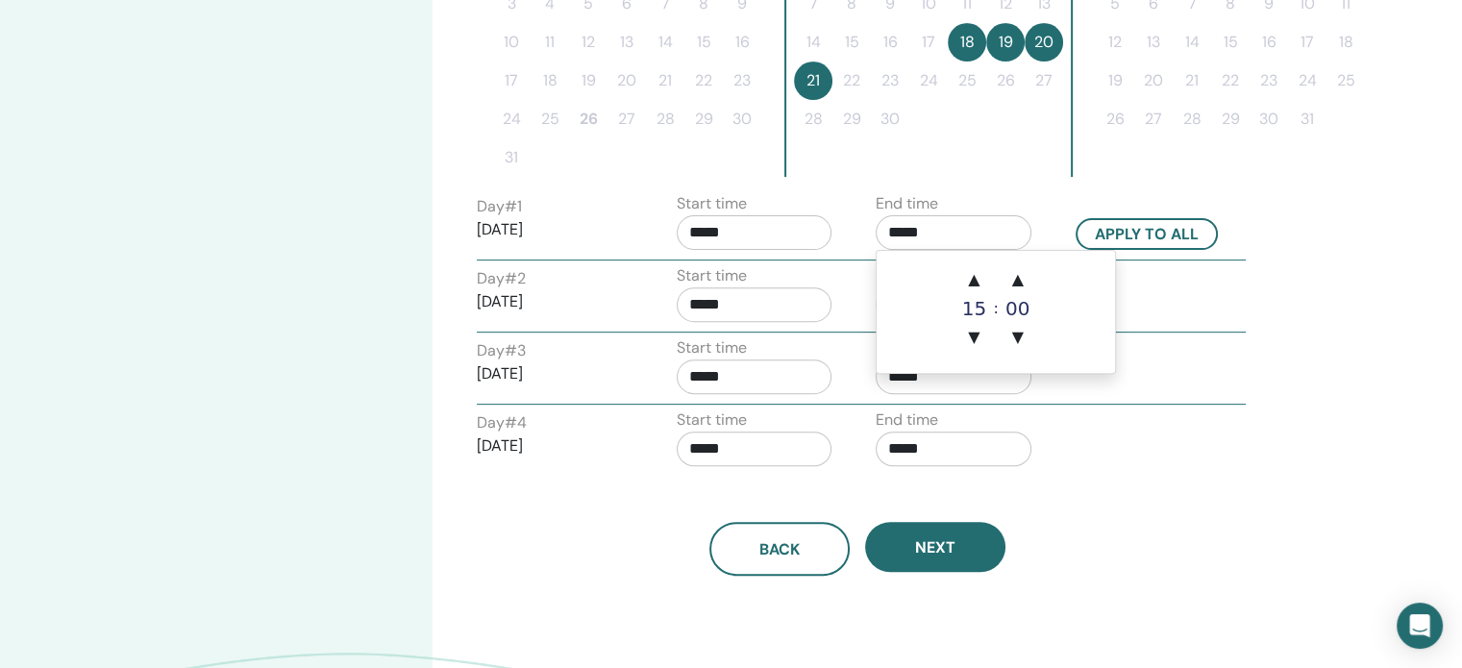
click at [903, 226] on input "*****" at bounding box center [954, 232] width 156 height 35
click at [978, 336] on span "▼" at bounding box center [973, 337] width 38 height 38
click at [1018, 307] on div "00" at bounding box center [1018, 308] width 38 height 19
click at [1017, 289] on span "▲" at bounding box center [1018, 279] width 38 height 38
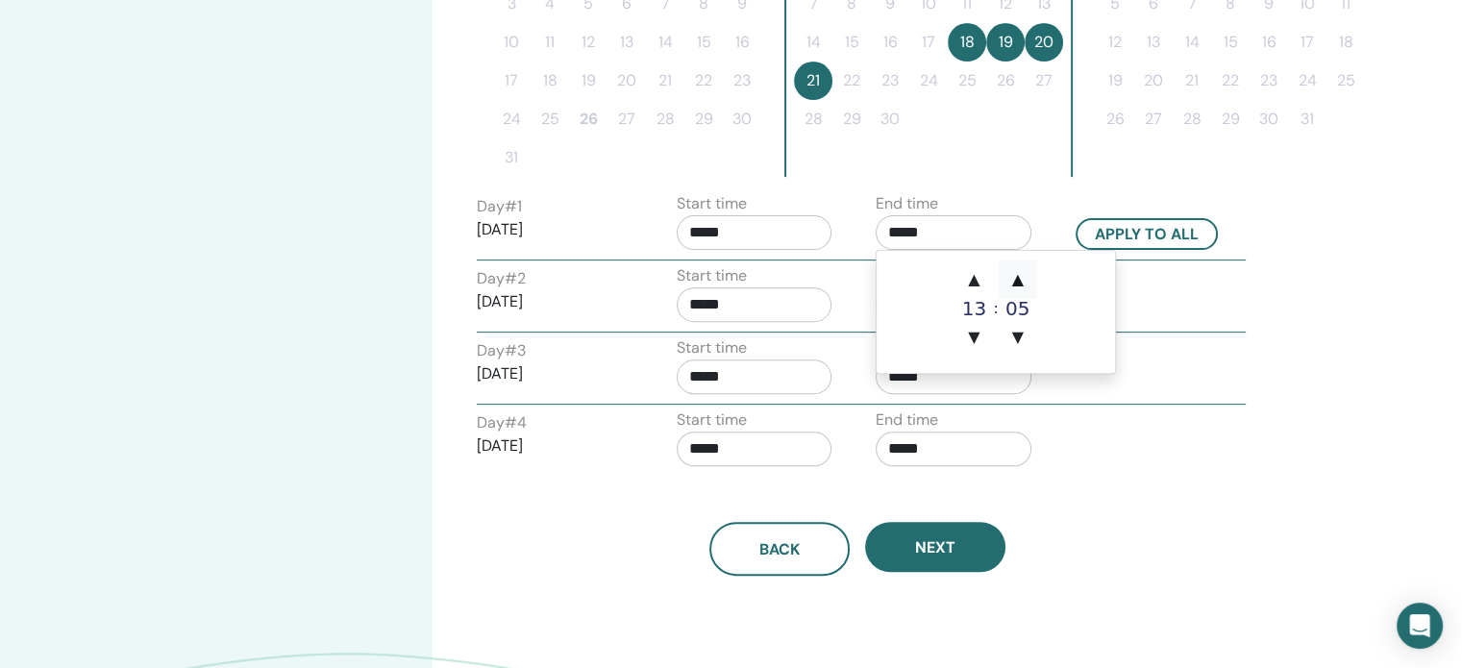
click at [1017, 289] on span "▲" at bounding box center [1018, 279] width 38 height 38
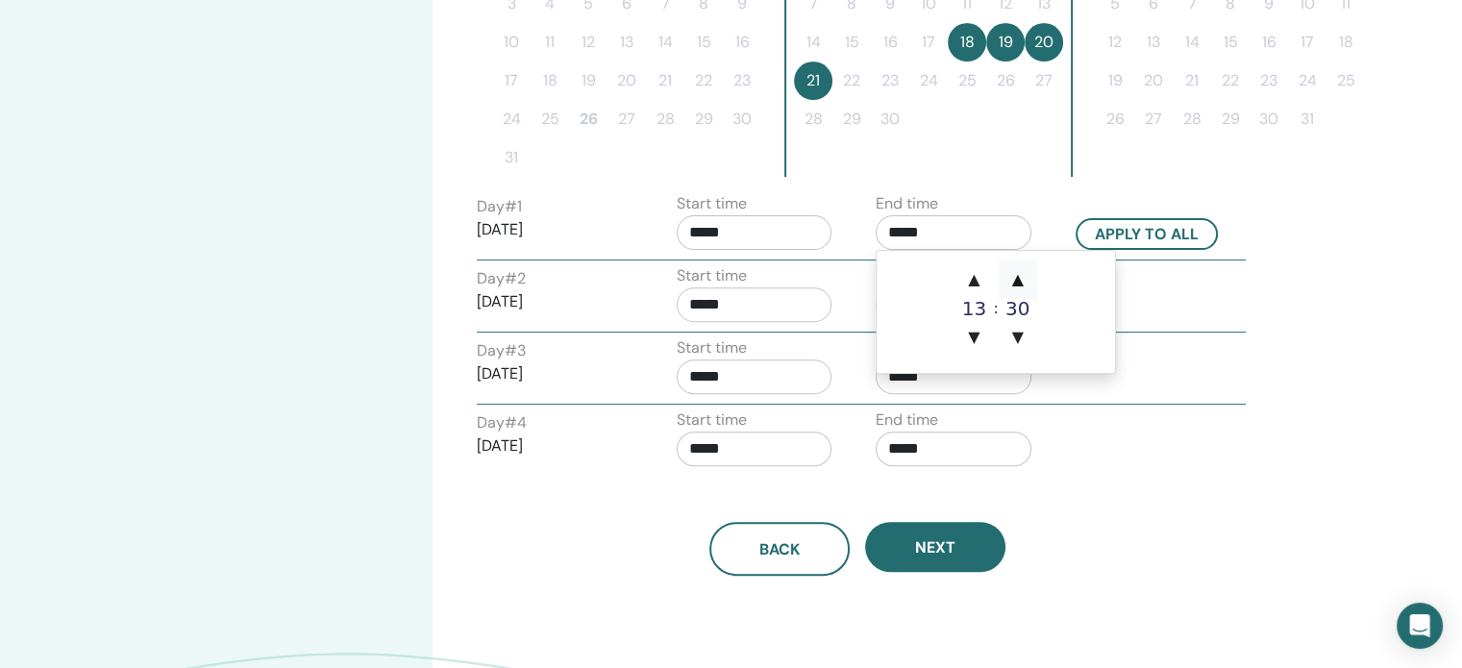
type input "*****"
click at [1144, 226] on button "Apply to all" at bounding box center [1146, 234] width 142 height 32
type input "*****"
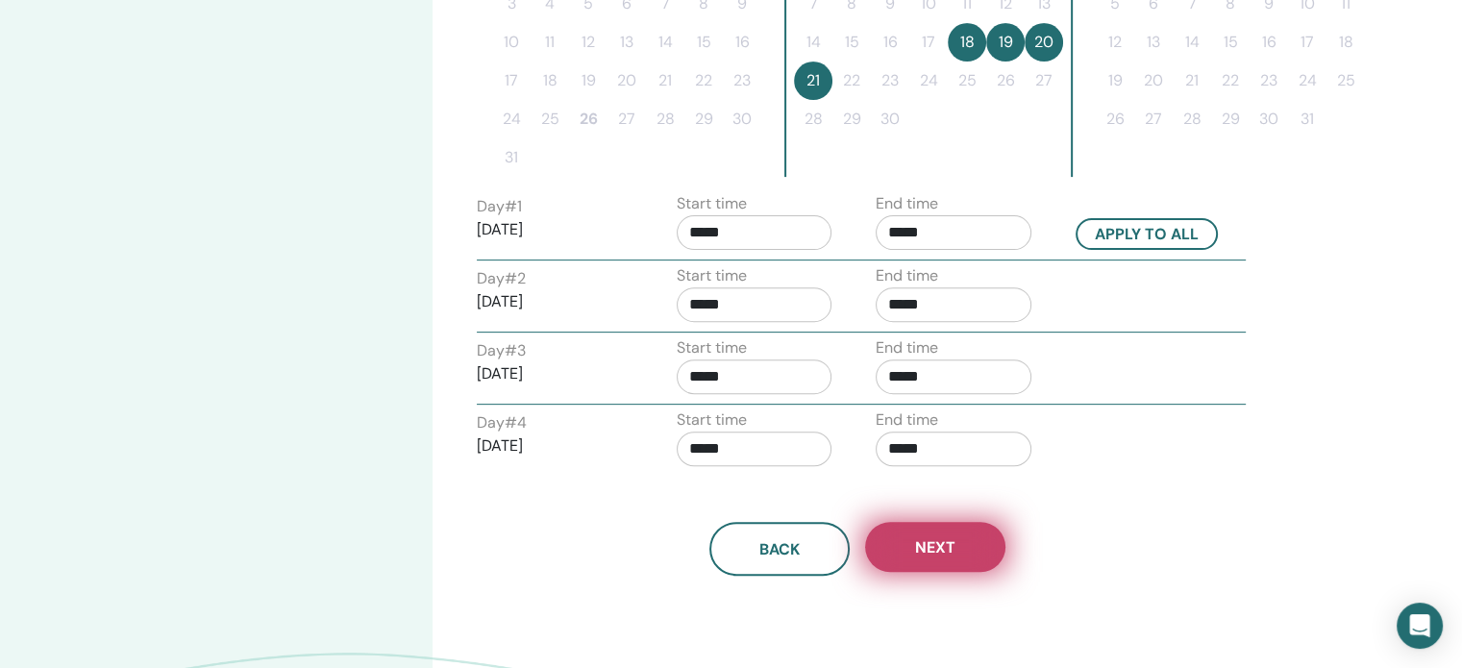
click at [955, 539] on button "Next" at bounding box center [935, 547] width 140 height 50
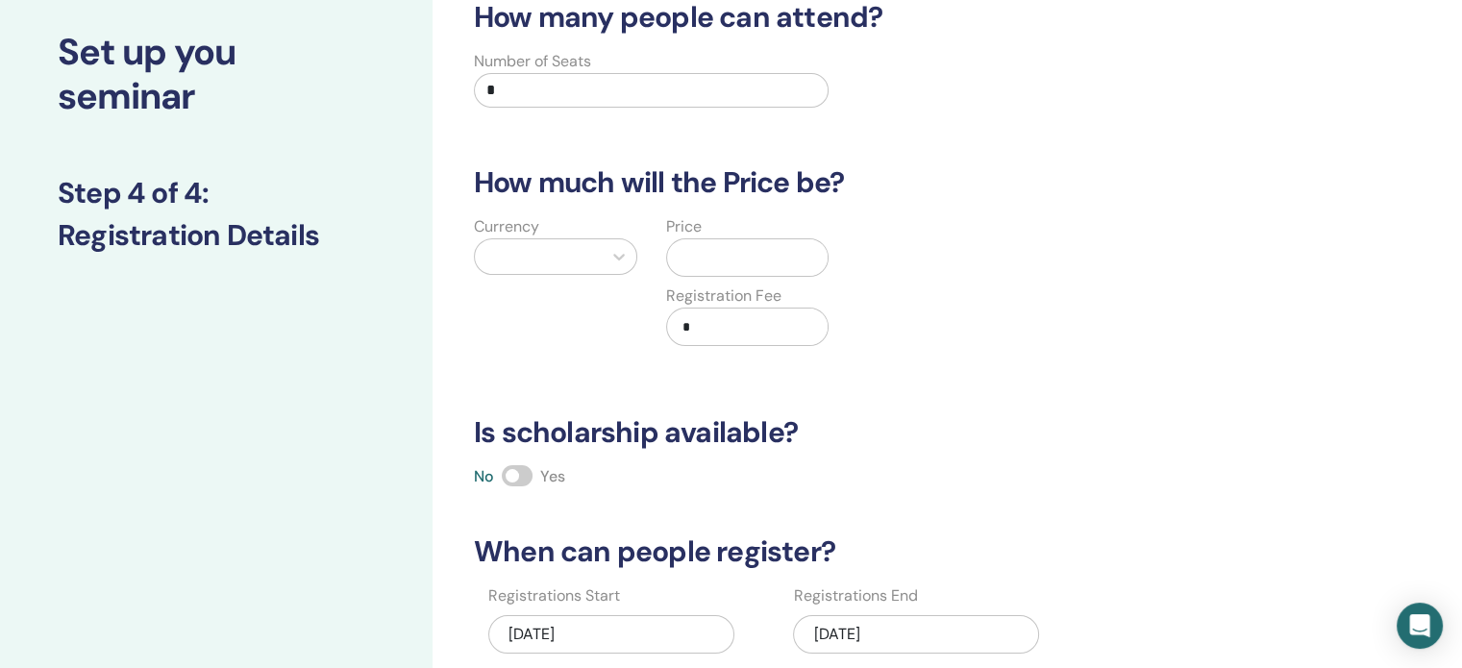
scroll to position [0, 0]
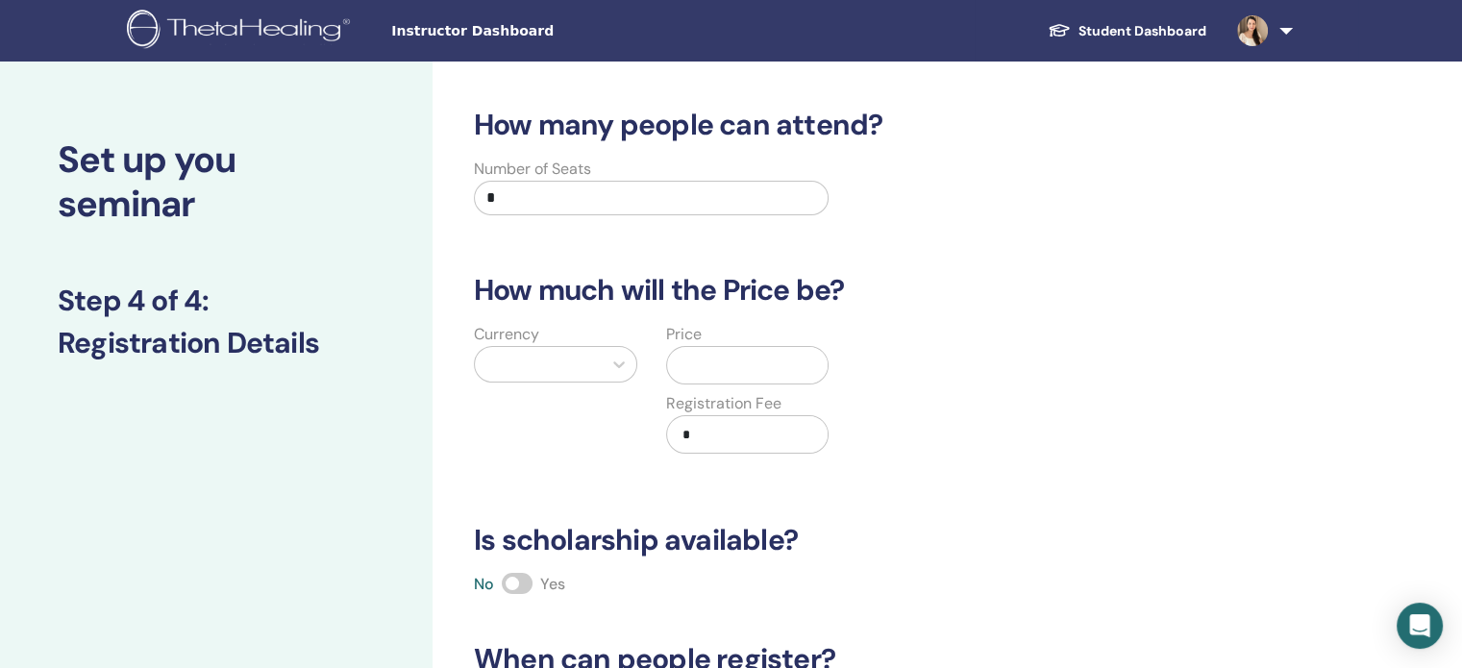
click at [554, 185] on input "*" at bounding box center [651, 198] width 355 height 35
type input "**"
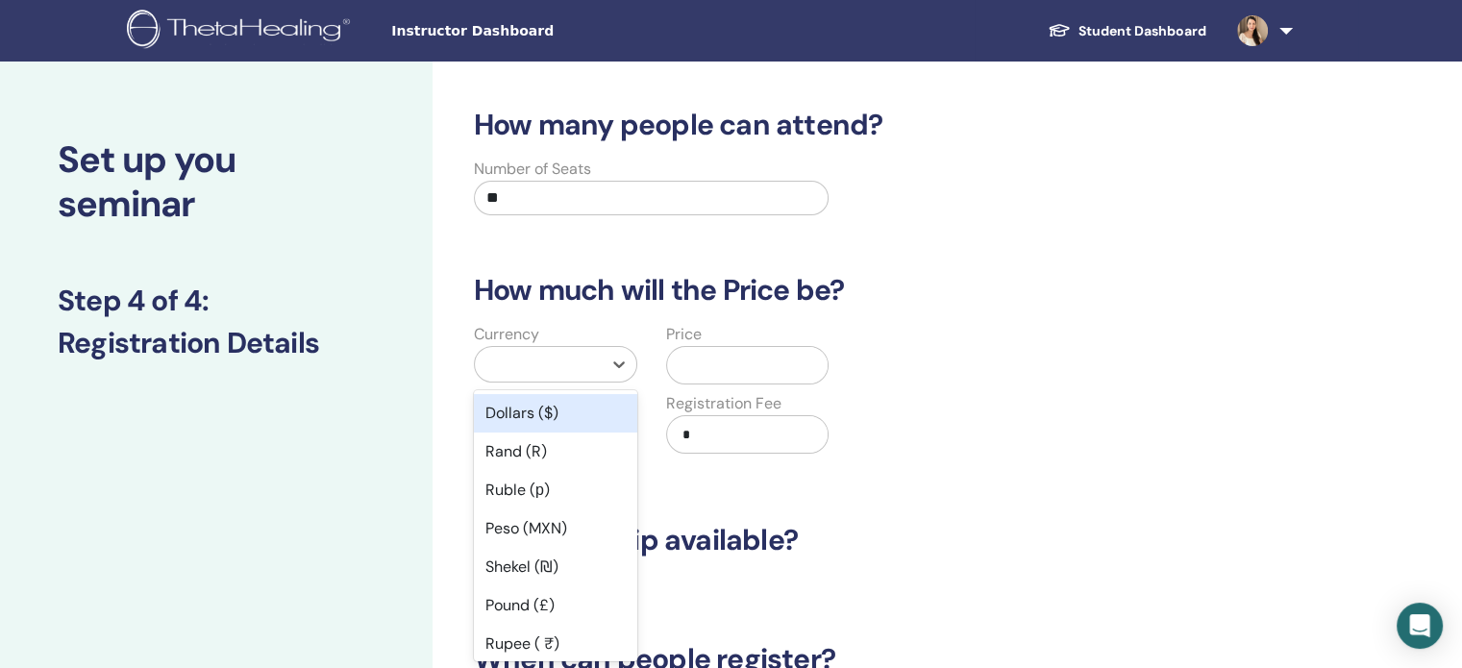
click at [555, 364] on div at bounding box center [538, 364] width 127 height 35
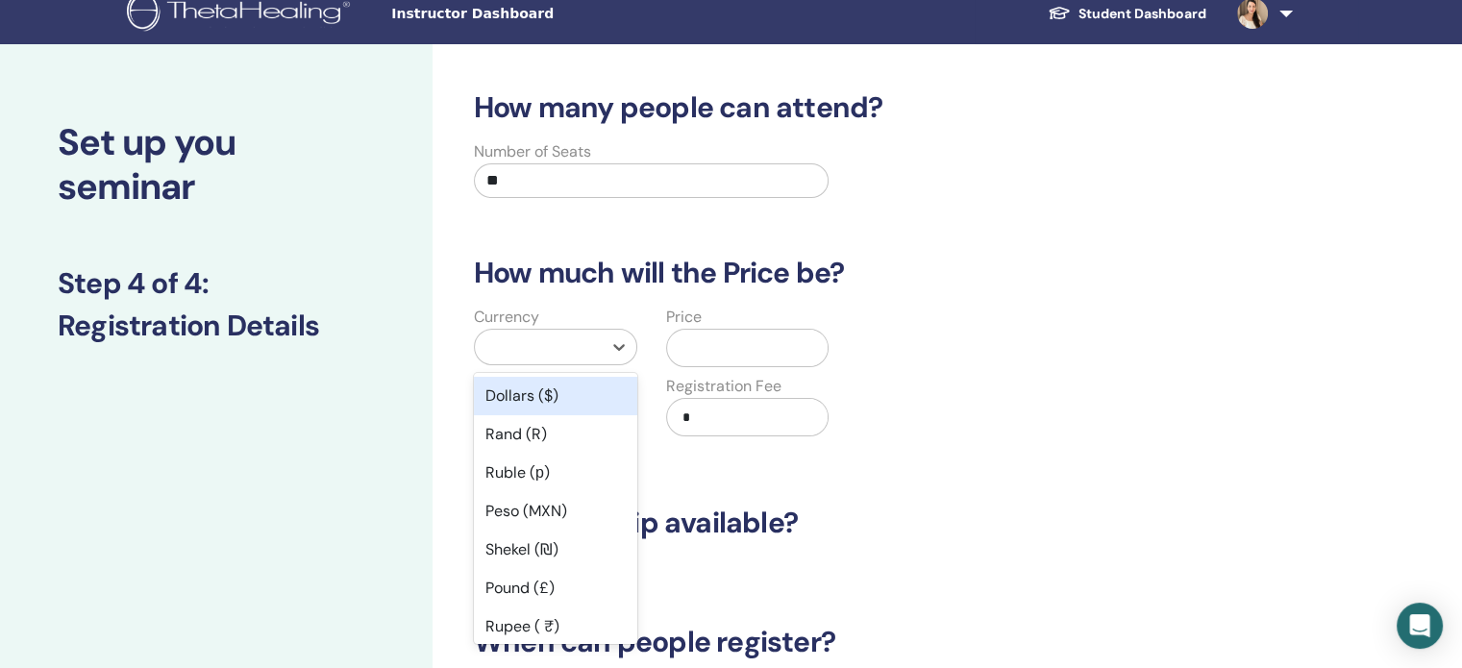
click at [547, 387] on div "Dollars ($)" at bounding box center [555, 396] width 163 height 38
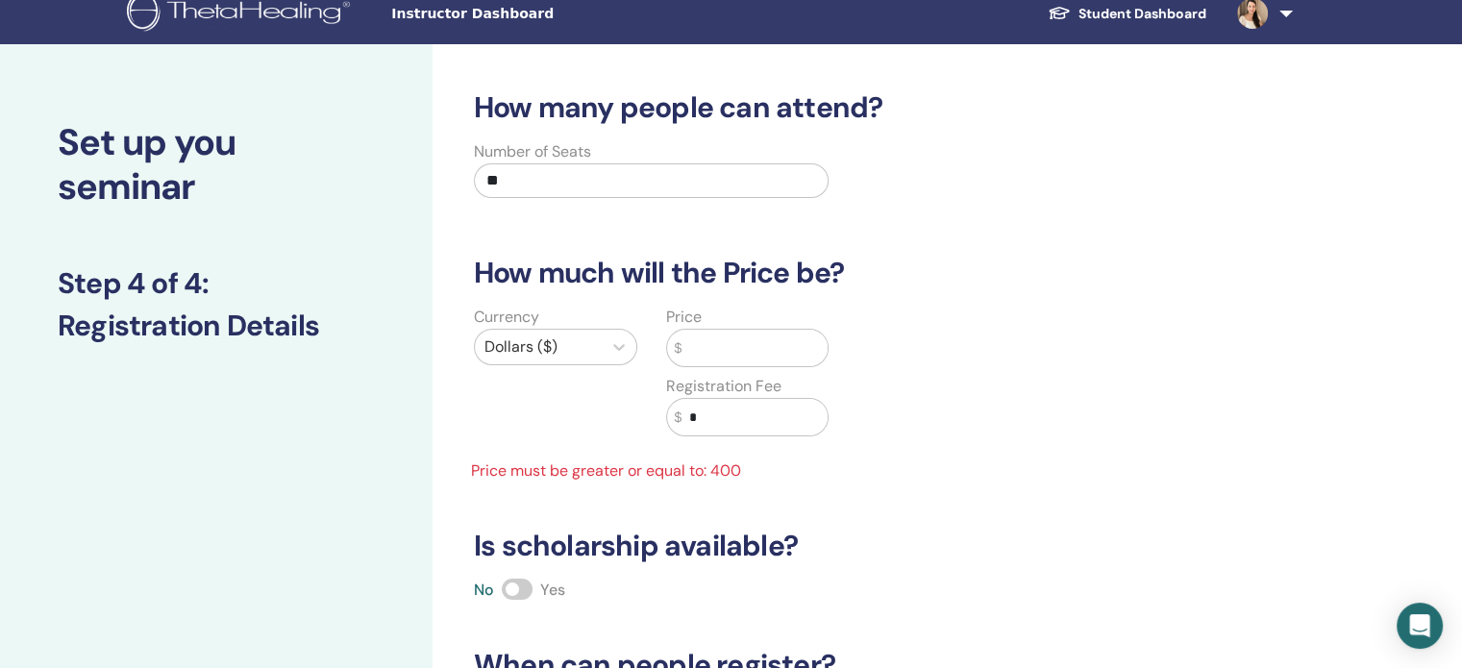
click at [716, 351] on input "text" at bounding box center [754, 348] width 146 height 37
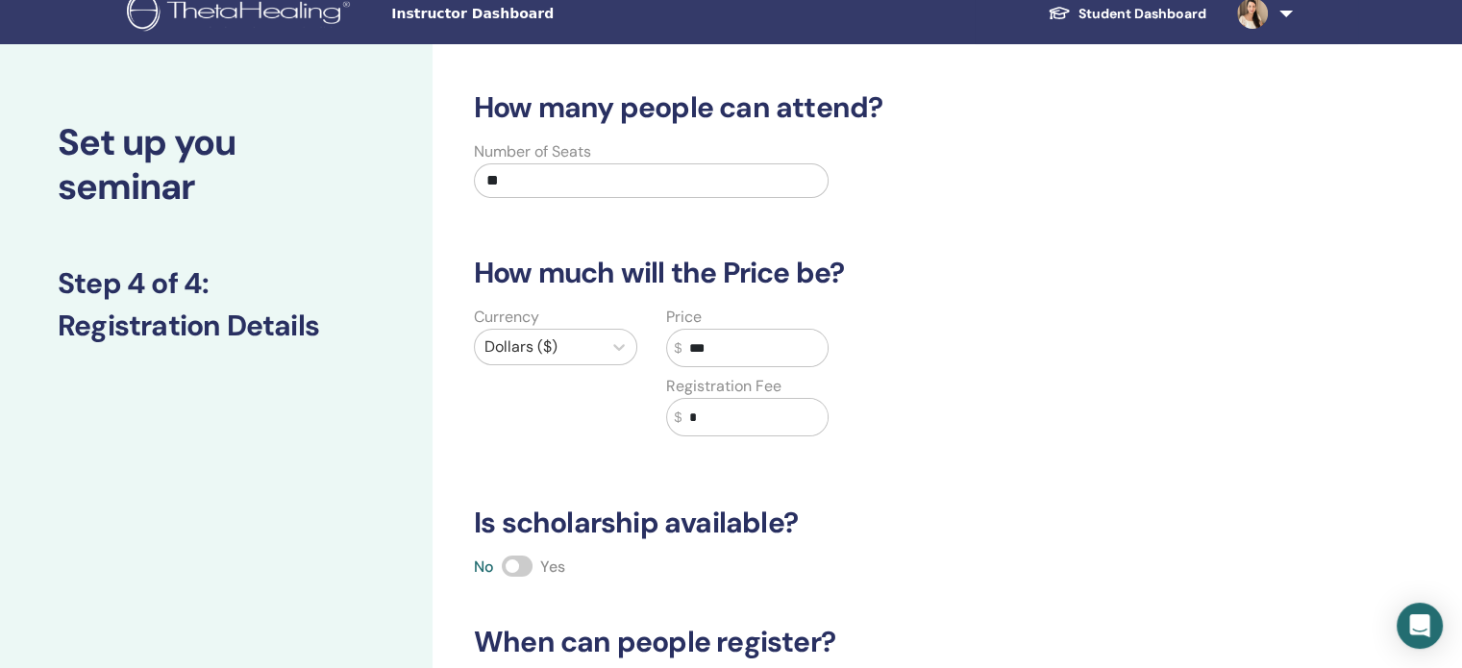
type input "***"
click at [690, 410] on input "*" at bounding box center [754, 417] width 146 height 37
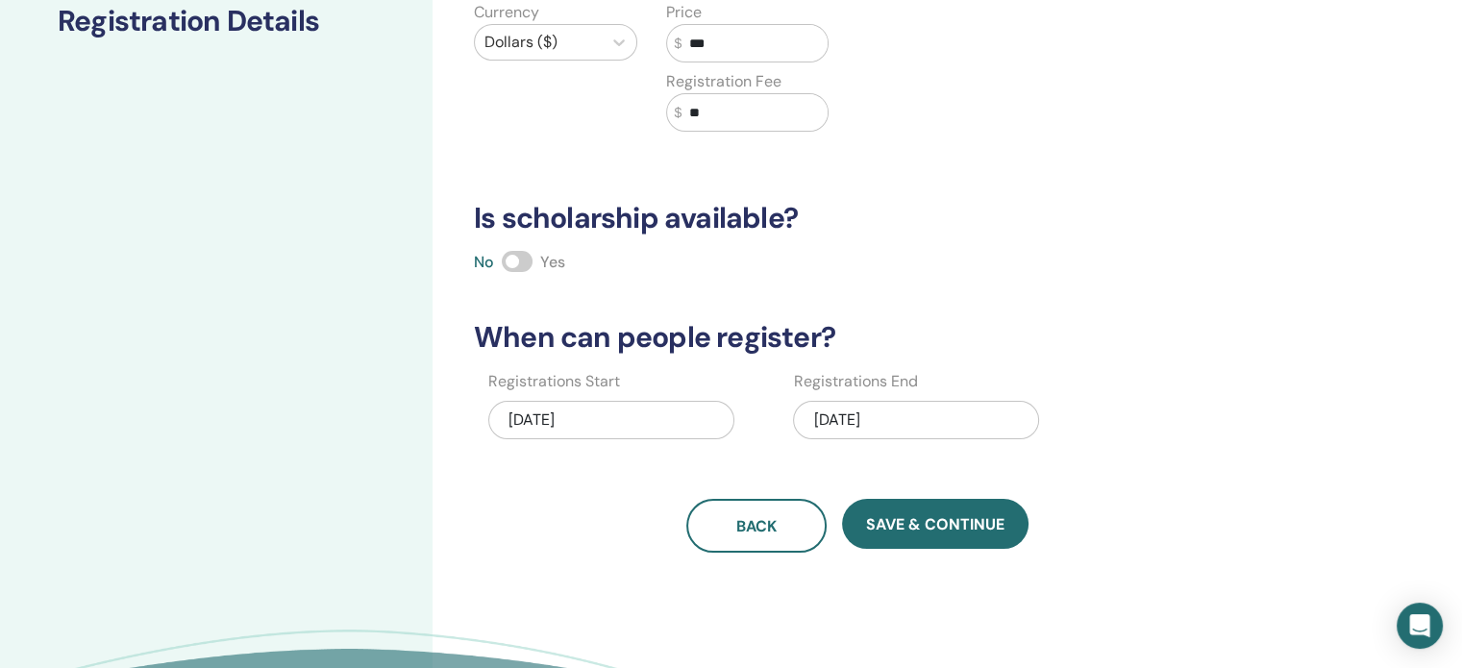
scroll to position [328, 0]
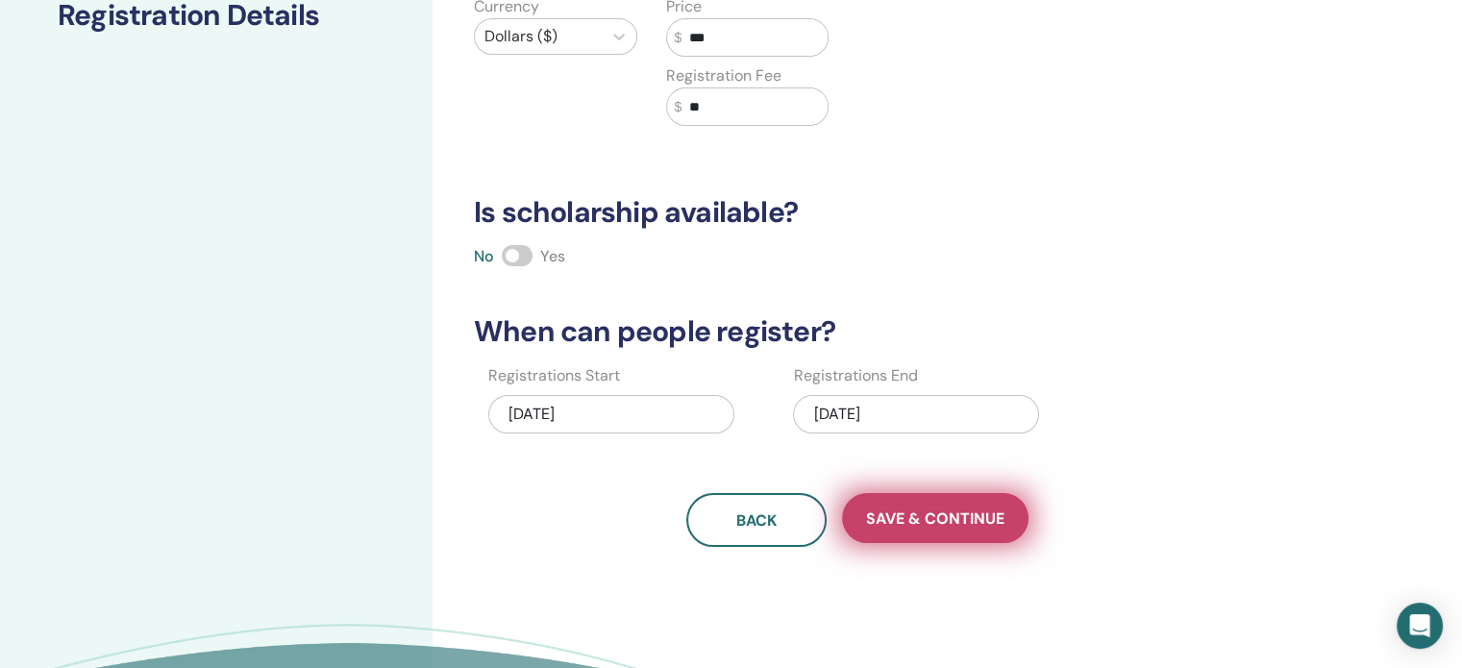
type input "**"
click at [962, 517] on span "Save & Continue" at bounding box center [935, 518] width 138 height 20
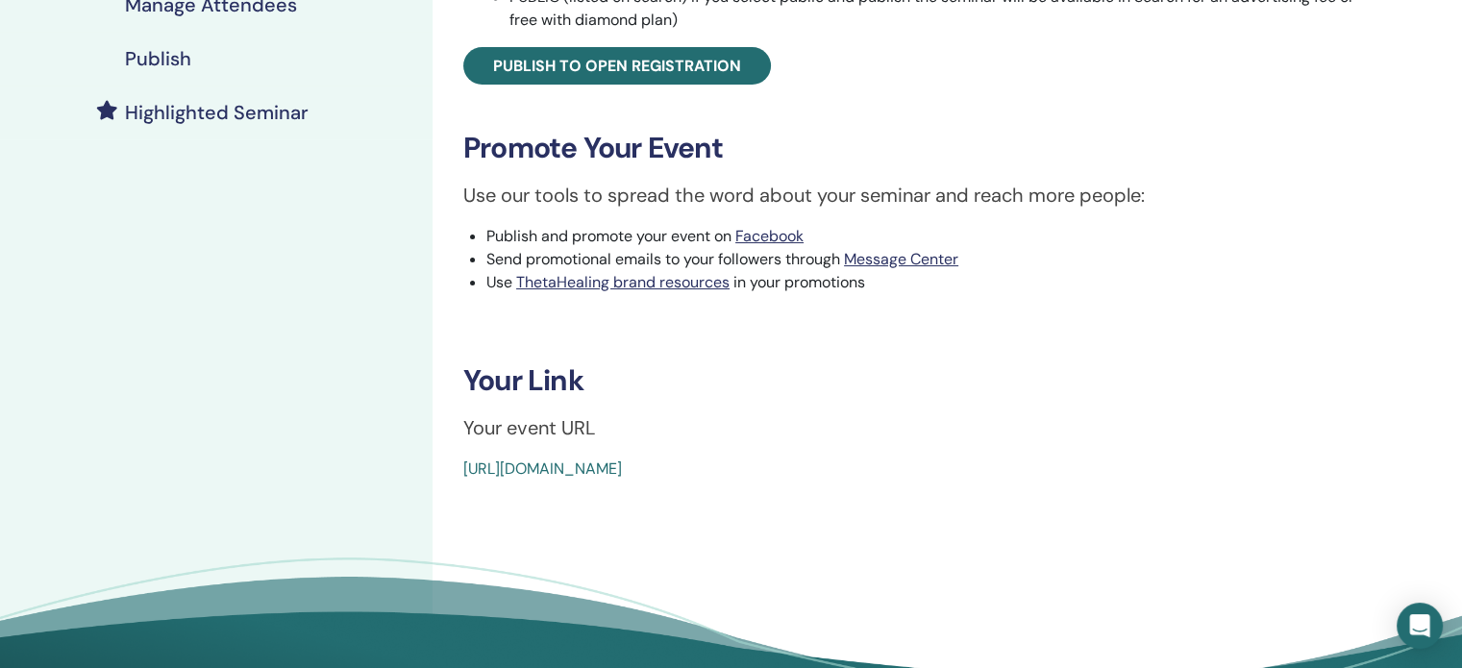
scroll to position [472, 0]
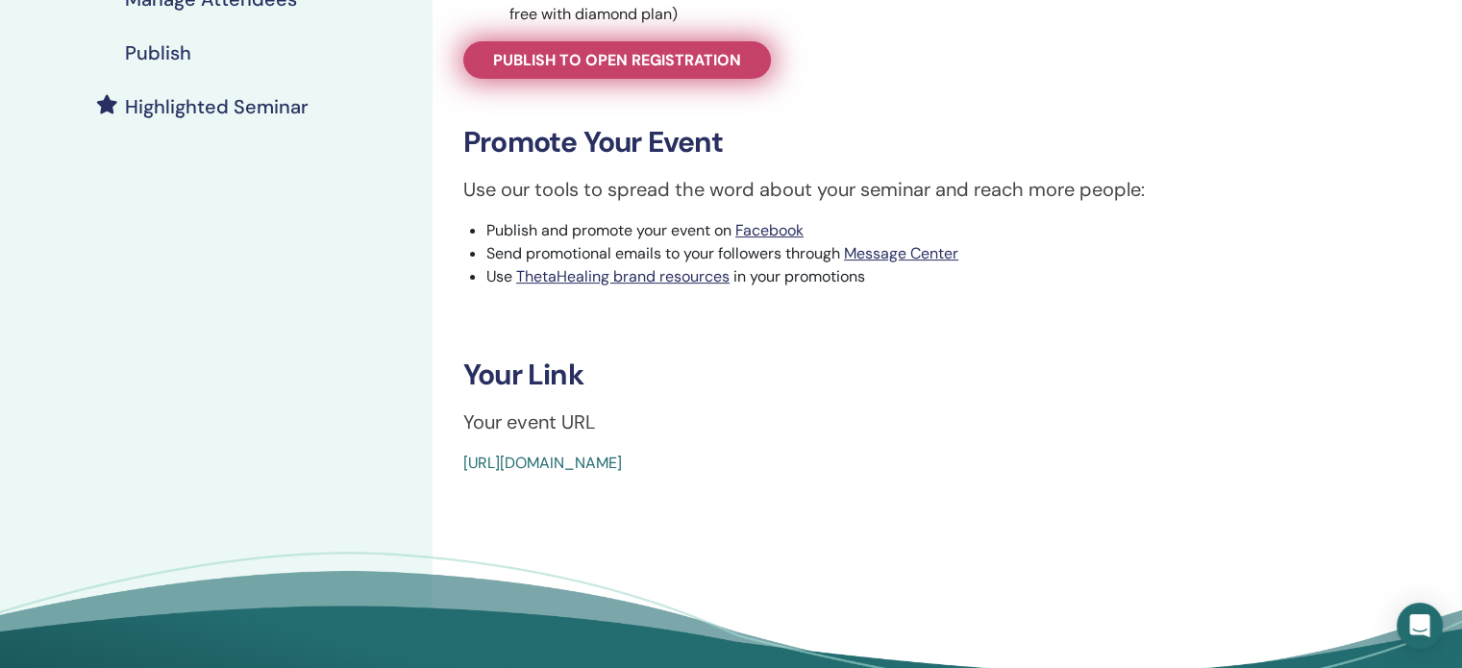
click at [636, 61] on span "Publish to open registration" at bounding box center [617, 60] width 248 height 20
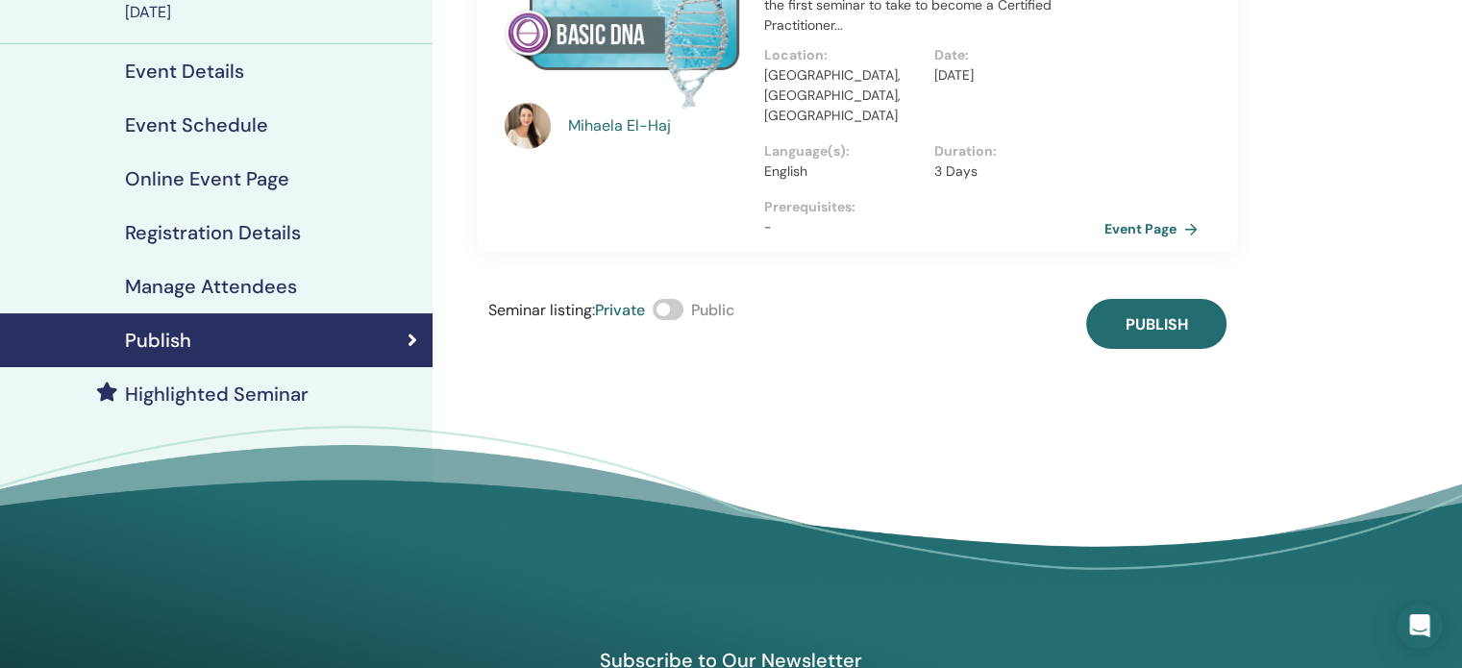
scroll to position [71, 0]
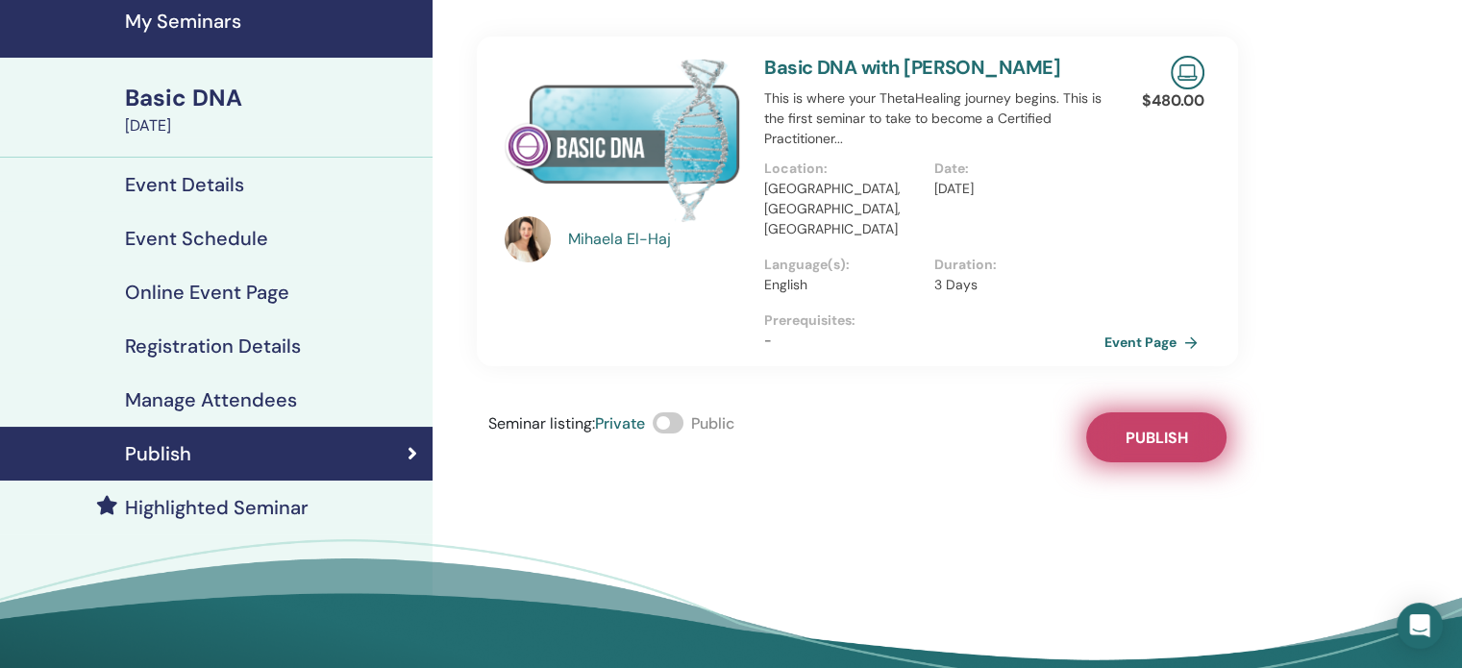
click at [1165, 428] on span "Publish" at bounding box center [1156, 438] width 62 height 20
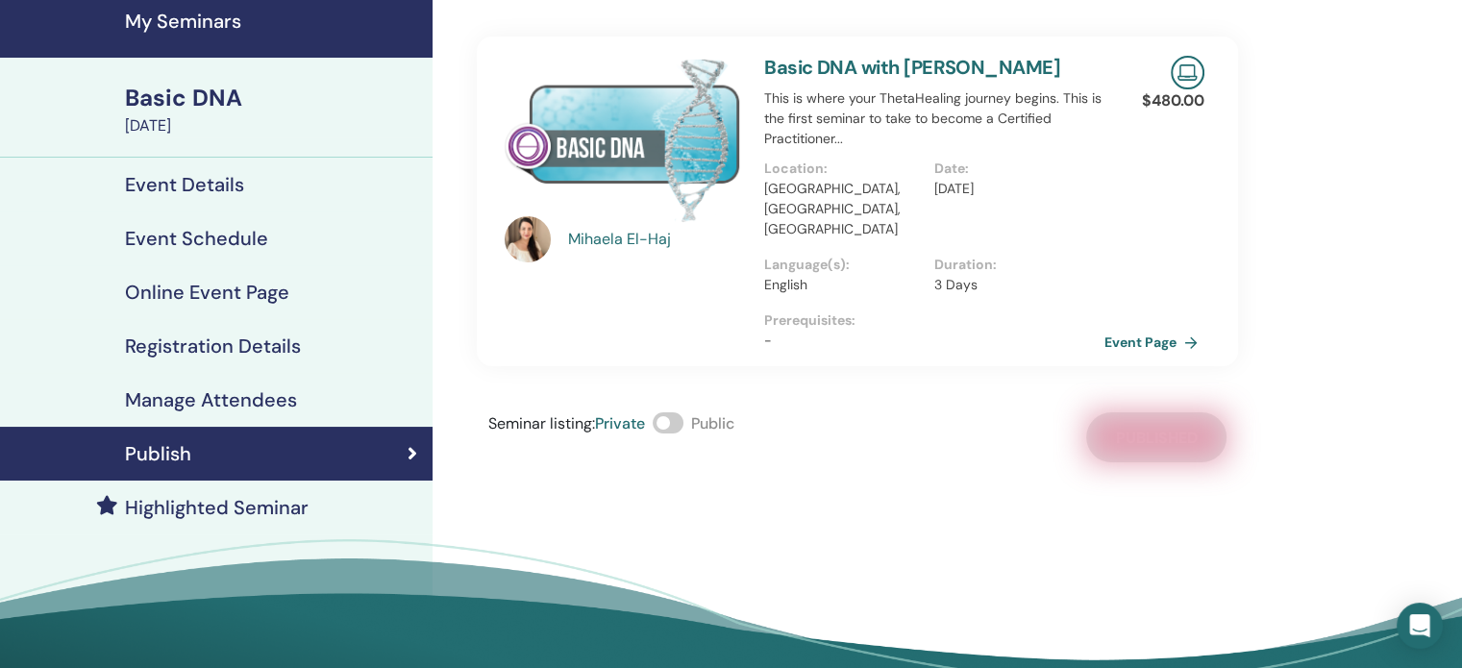
click at [675, 412] on span at bounding box center [668, 422] width 31 height 21
click at [1171, 328] on link "Event Page" at bounding box center [1157, 342] width 101 height 29
